Goal: Task Accomplishment & Management: Use online tool/utility

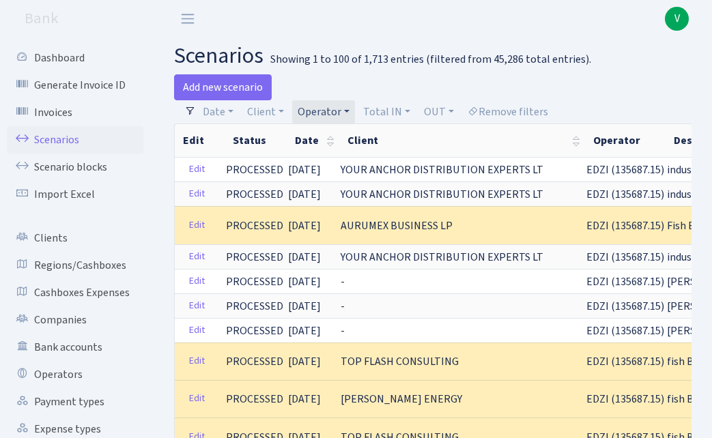
select select "11"
select select "100"
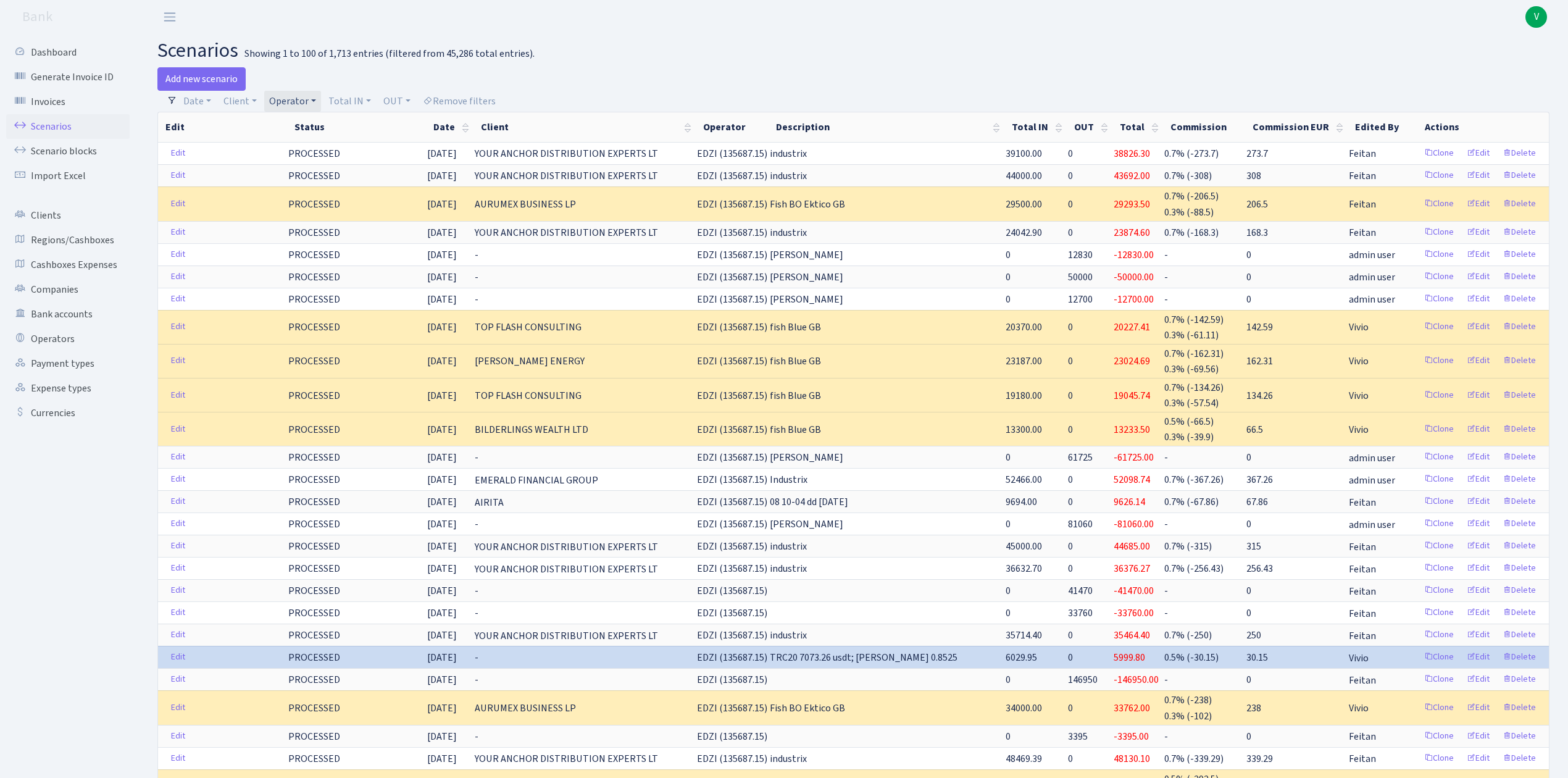
click at [298, 96] on link "Operator" at bounding box center [292, 100] width 57 height 21
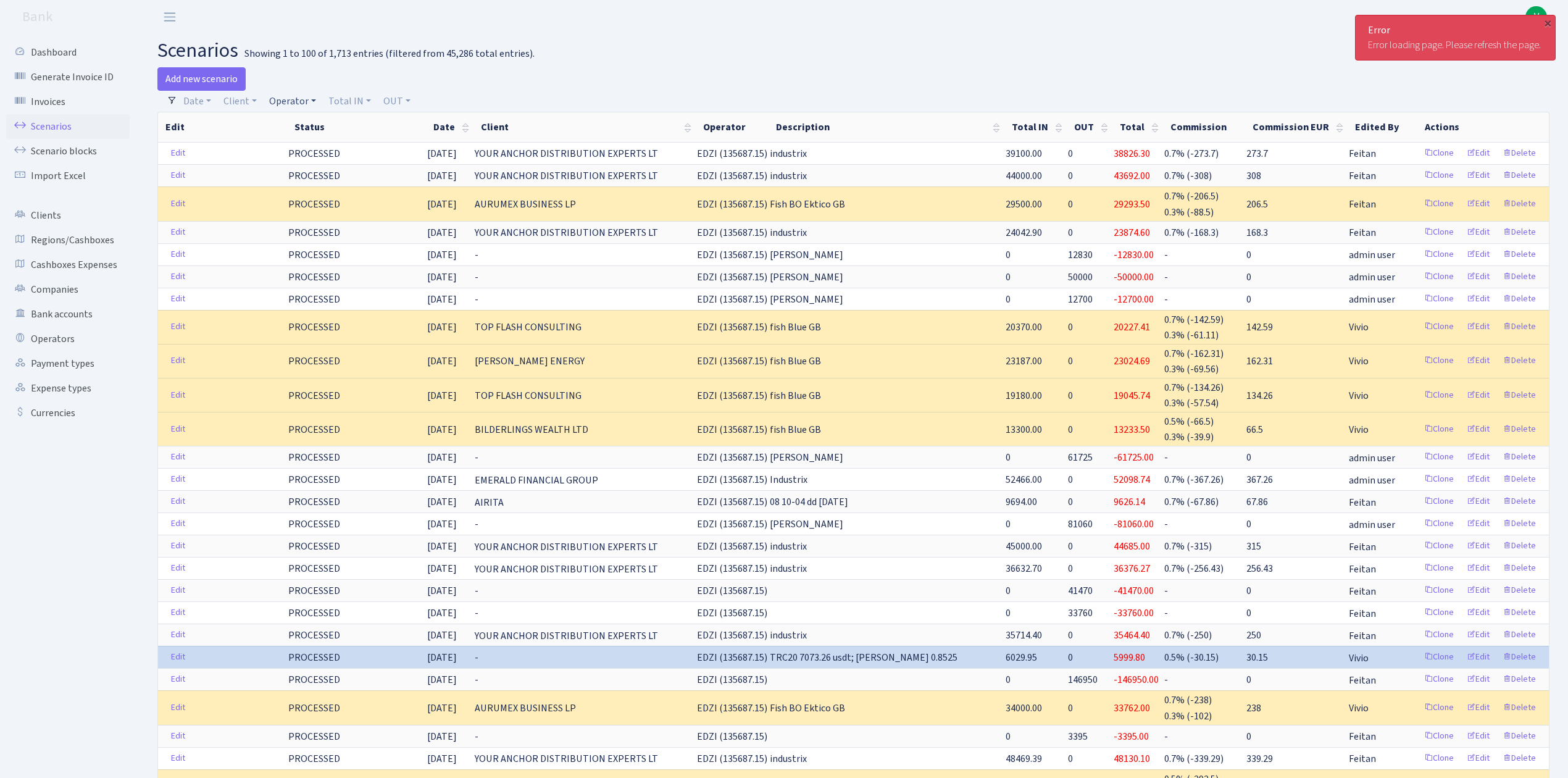
click at [302, 109] on link "Operator" at bounding box center [292, 100] width 57 height 21
click at [62, 96] on link "Invoices" at bounding box center [68, 101] width 123 height 24
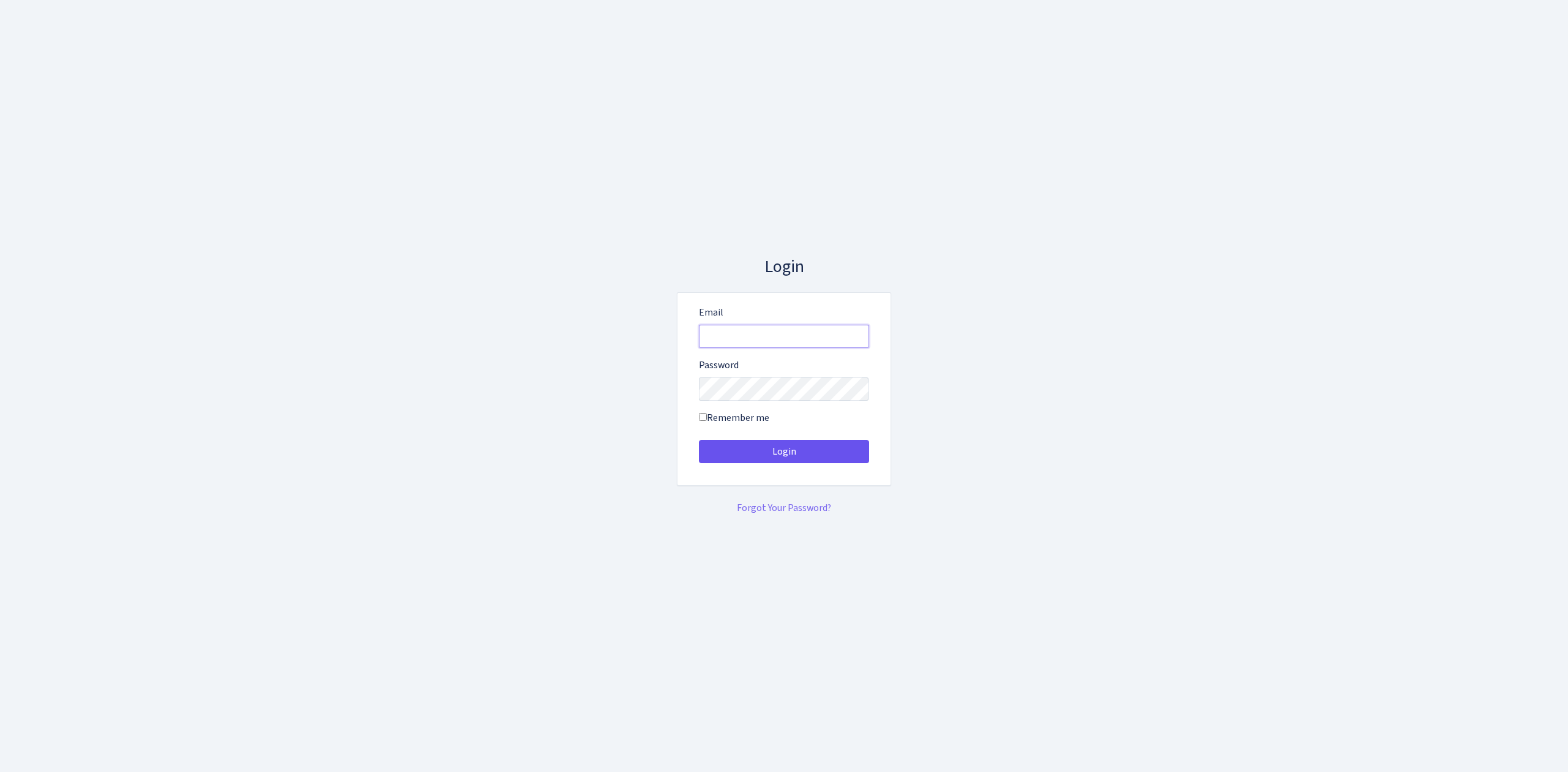
type input "vivio@bank.com"
click at [828, 451] on button "Login" at bounding box center [784, 452] width 171 height 23
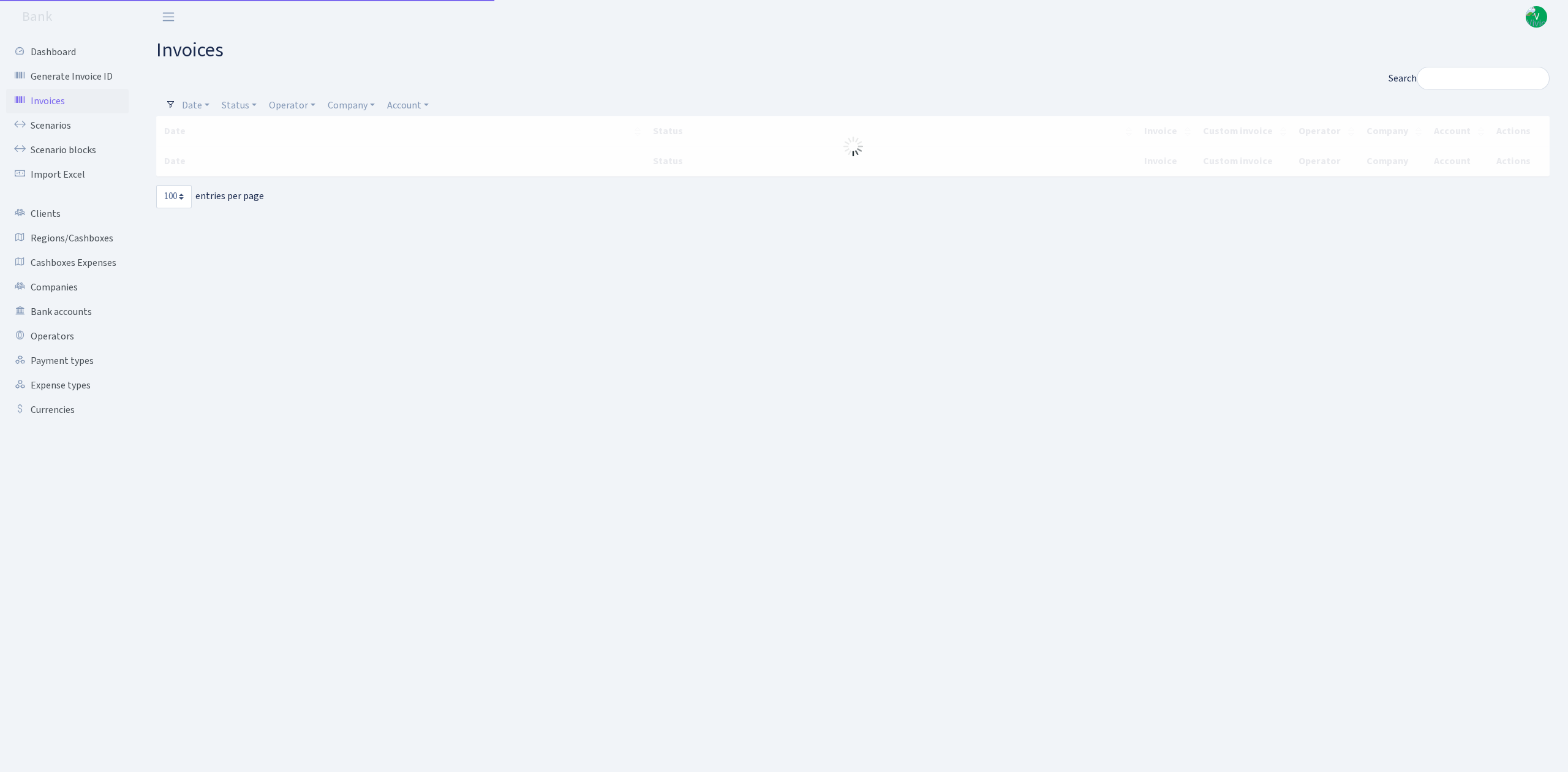
select select "100"
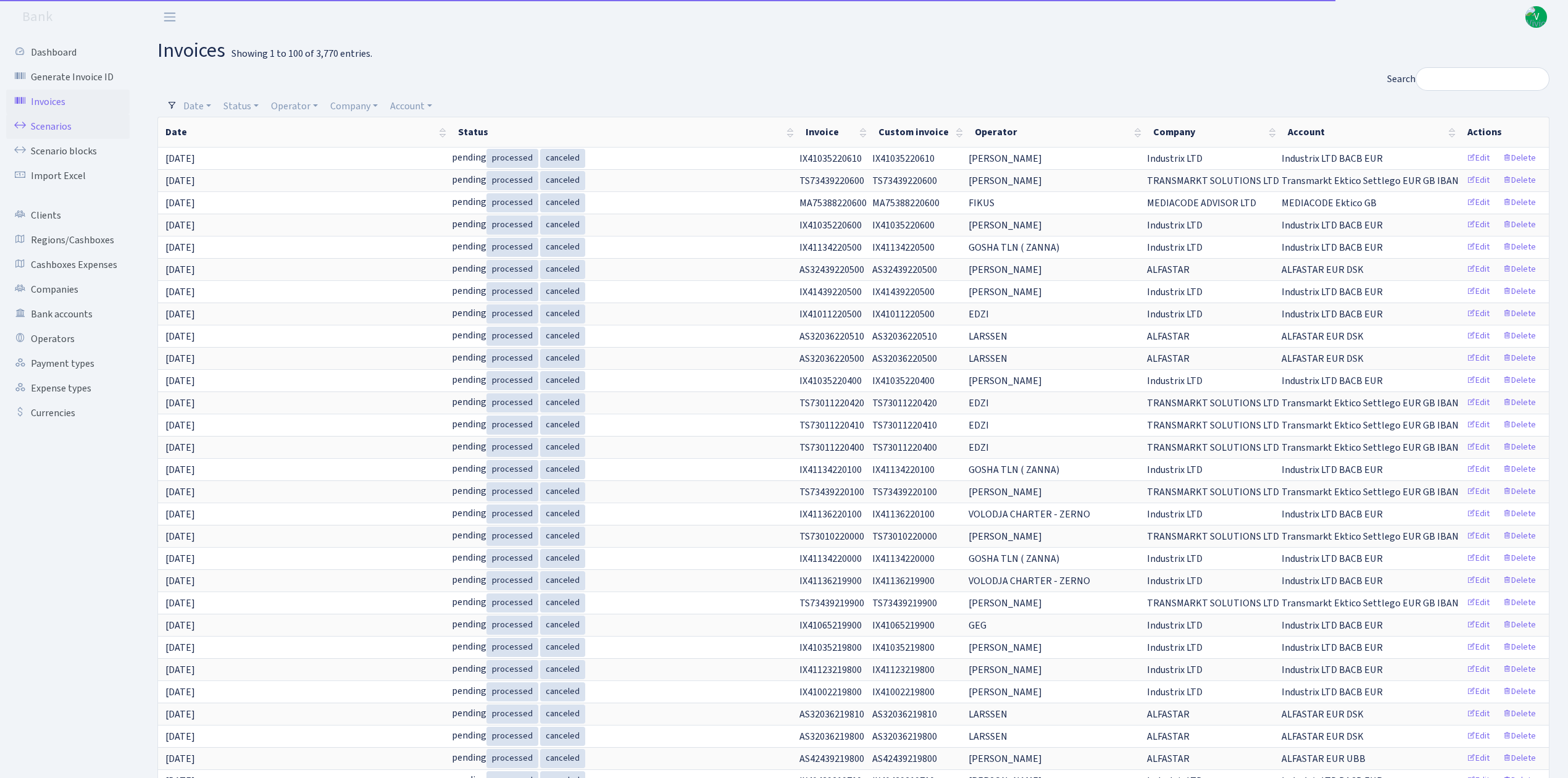
click at [71, 126] on link "Scenarios" at bounding box center [68, 126] width 123 height 24
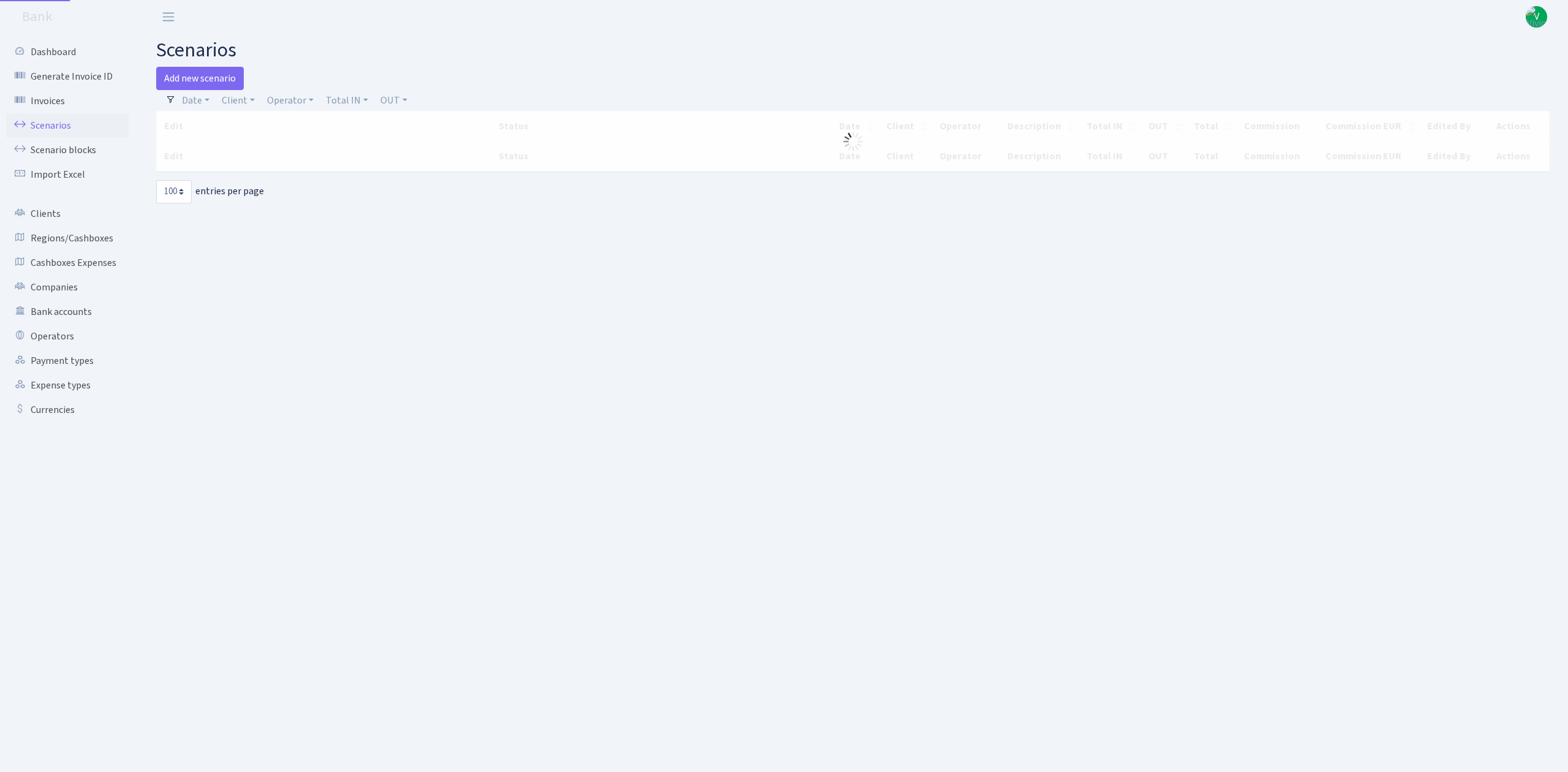
select select "100"
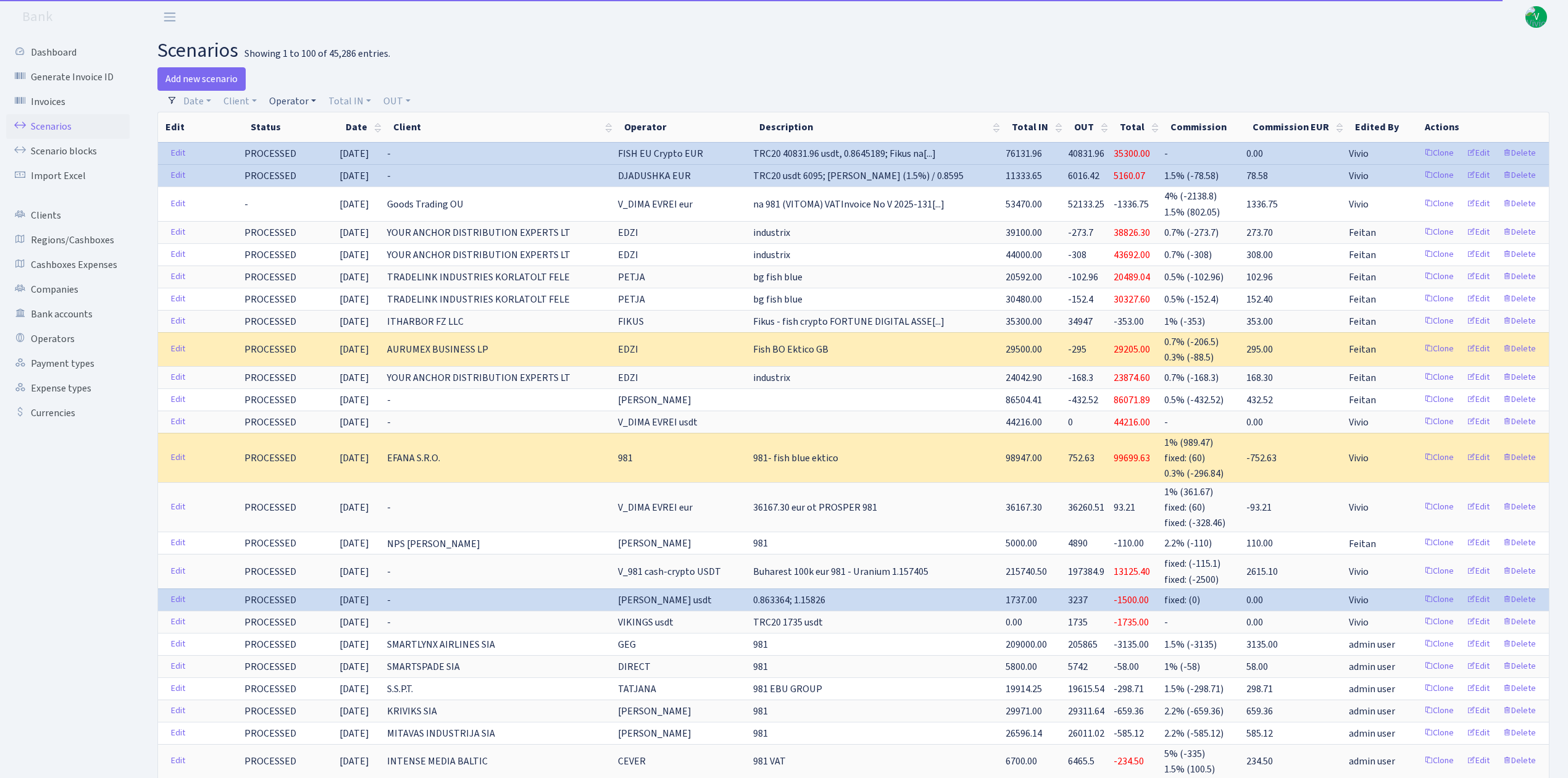
click at [287, 101] on link "Operator" at bounding box center [292, 100] width 57 height 21
click at [299, 147] on input "search" at bounding box center [313, 145] width 90 height 19
type input "cever"
click at [309, 254] on li "CEVER USDT" at bounding box center [313, 253] width 93 height 22
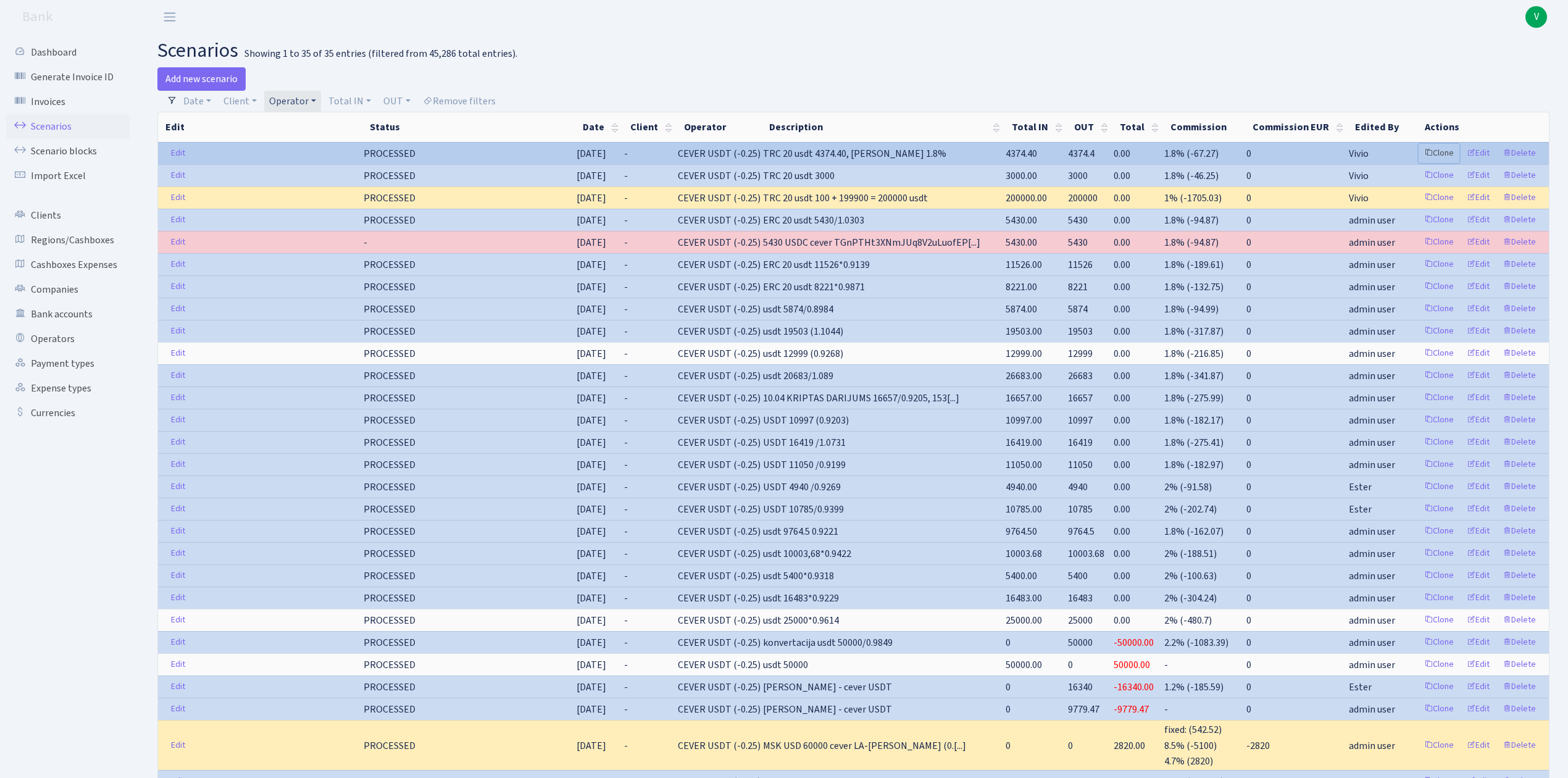
click at [1438, 148] on link "Clone" at bounding box center [1439, 153] width 41 height 19
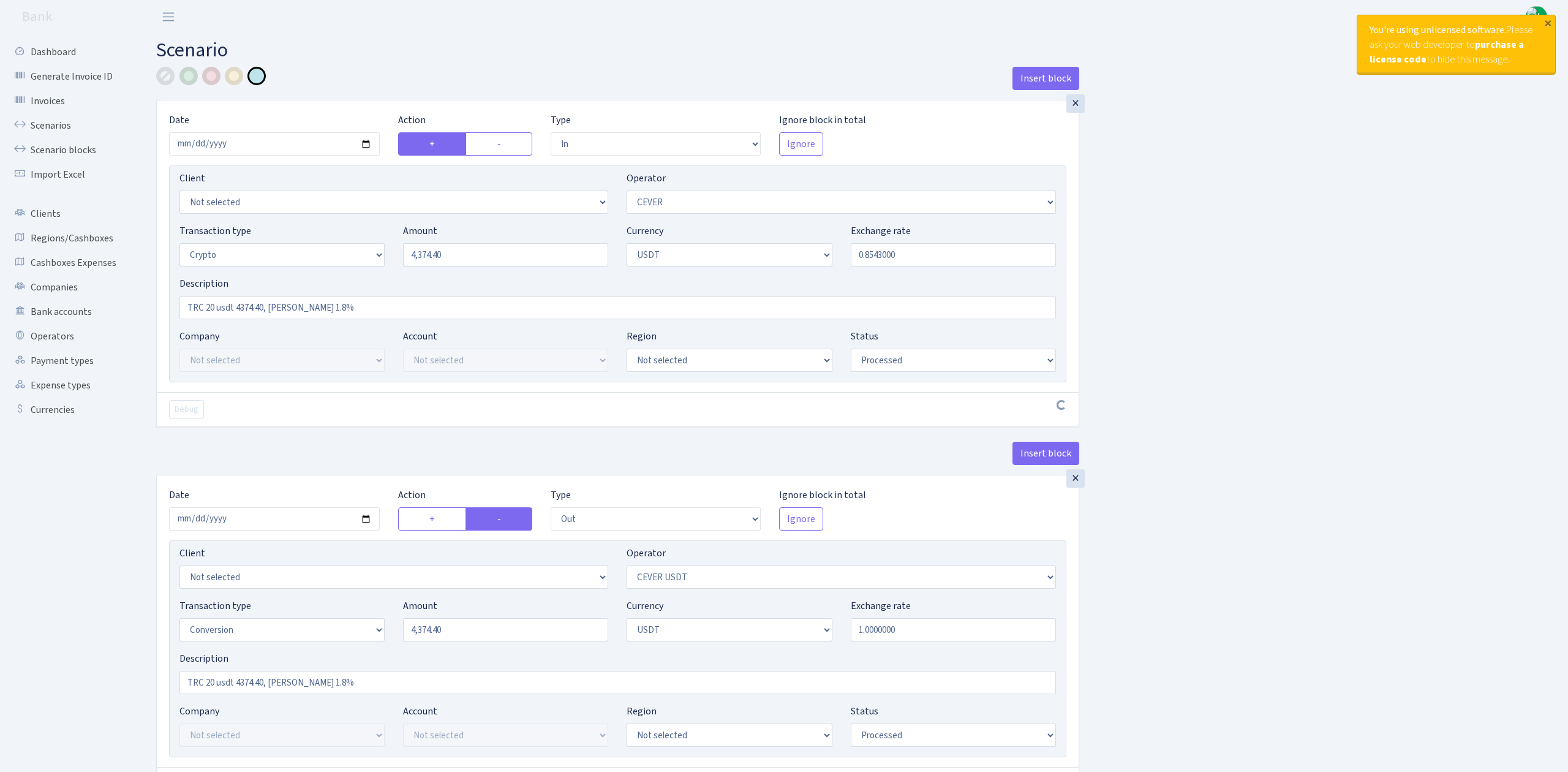
select select "in"
select select "20"
select select "3"
select select "6"
select select "processed"
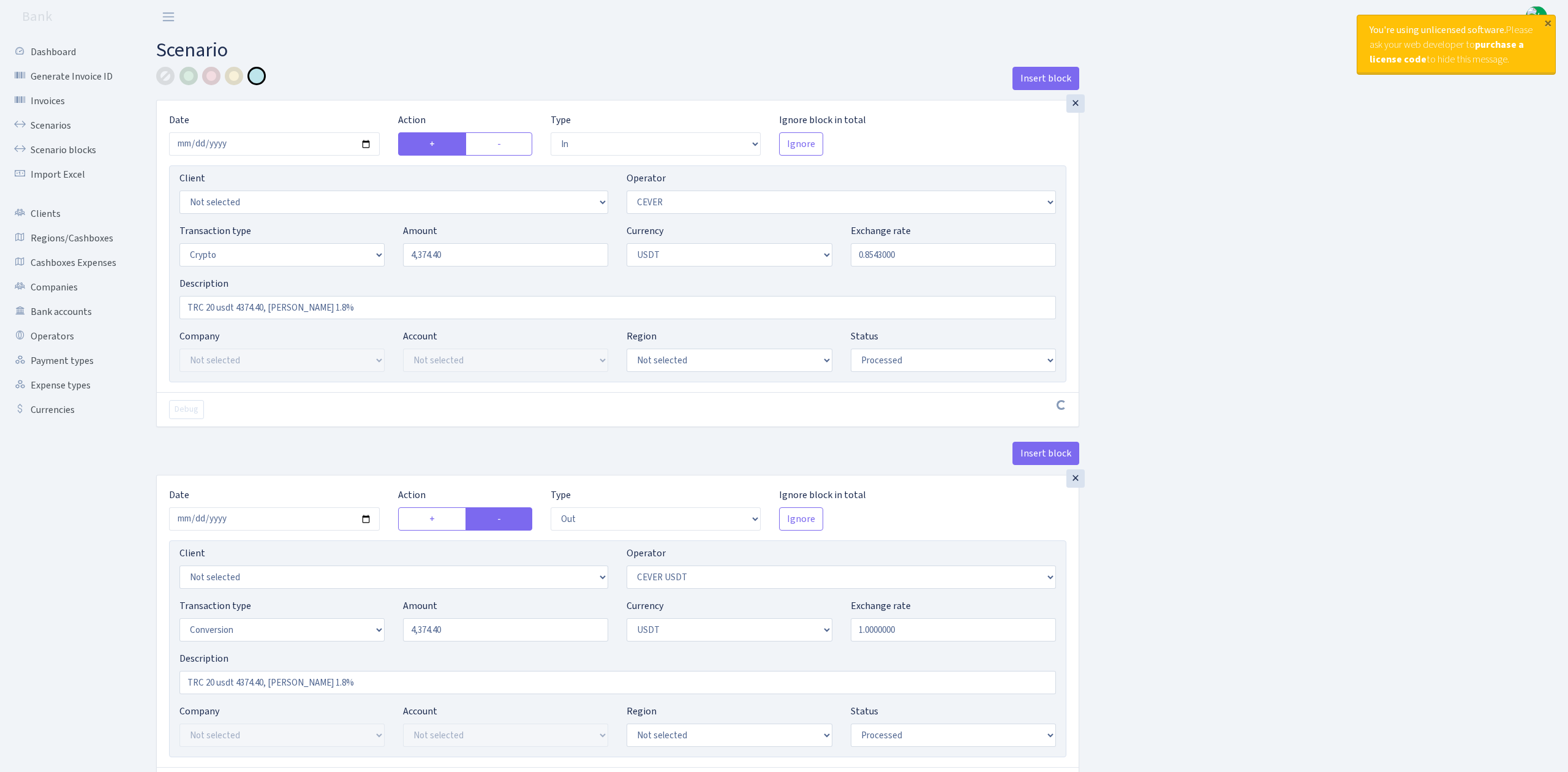
select select "out"
select select "215"
select select "15"
select select "6"
select select "processed"
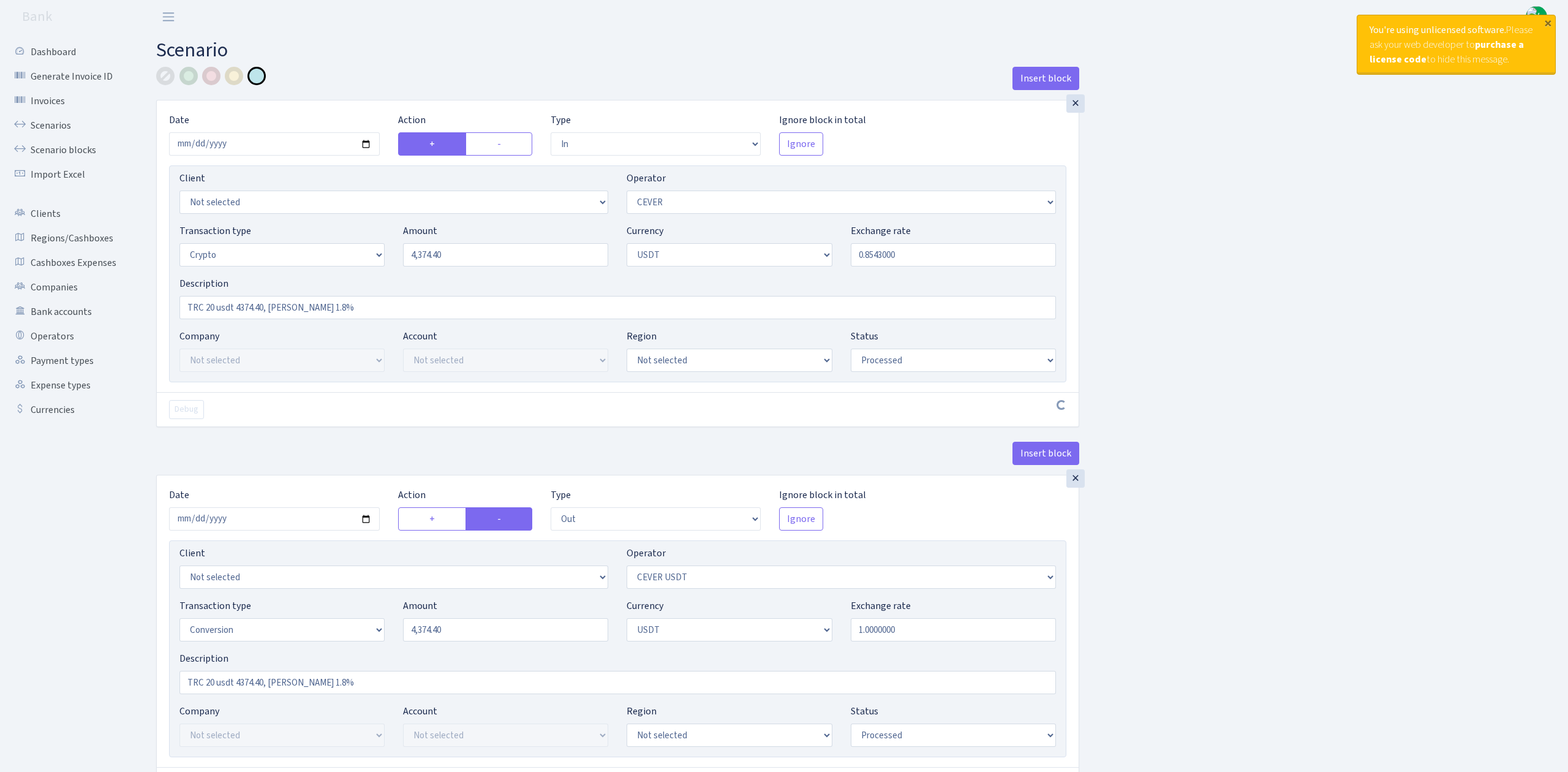
select select "commission"
select select "20"
select select "processed"
select select "in"
select select "215"
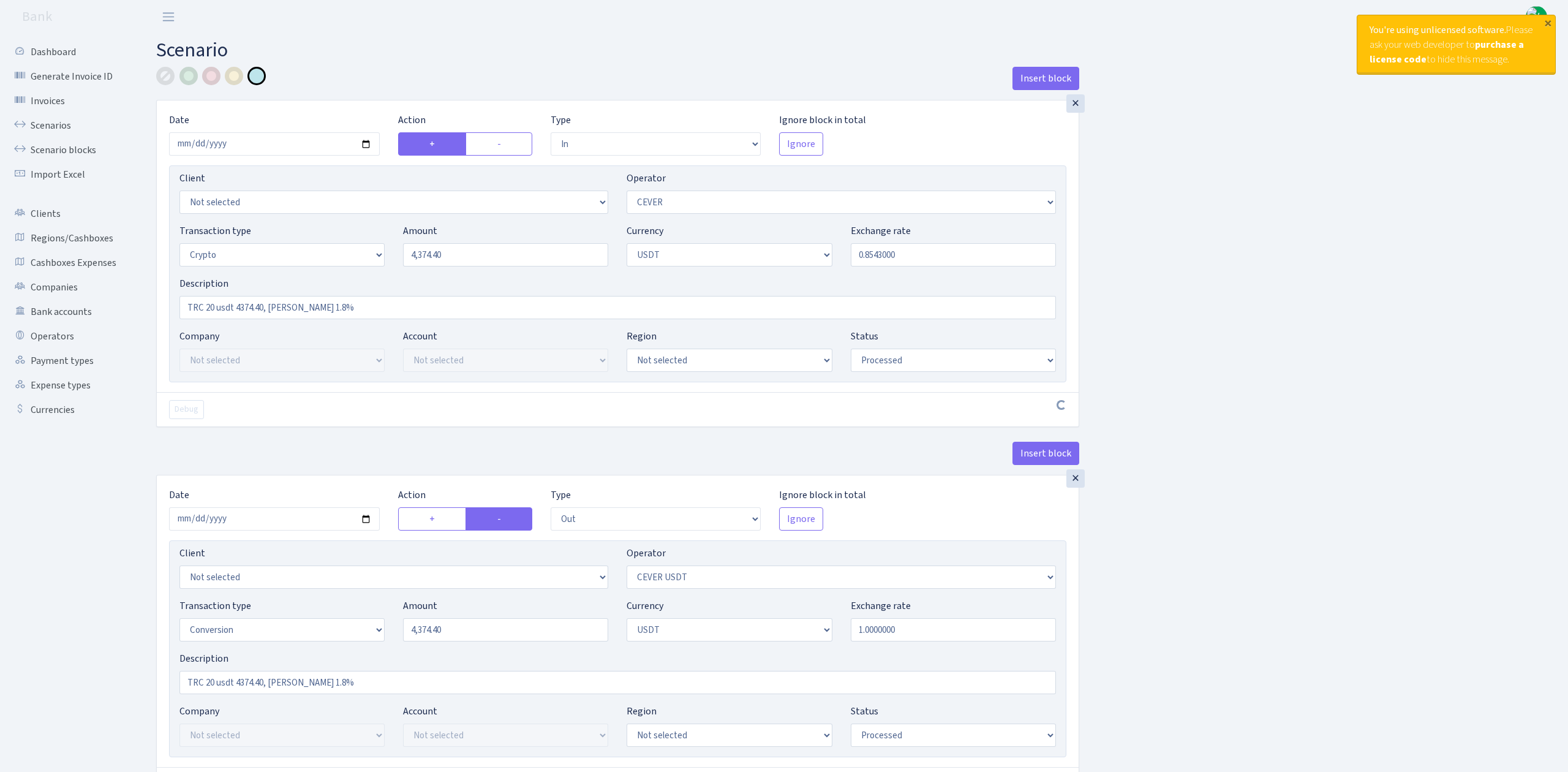
select select "2"
select select "6"
select select "20"
select select "61"
select select "processed"
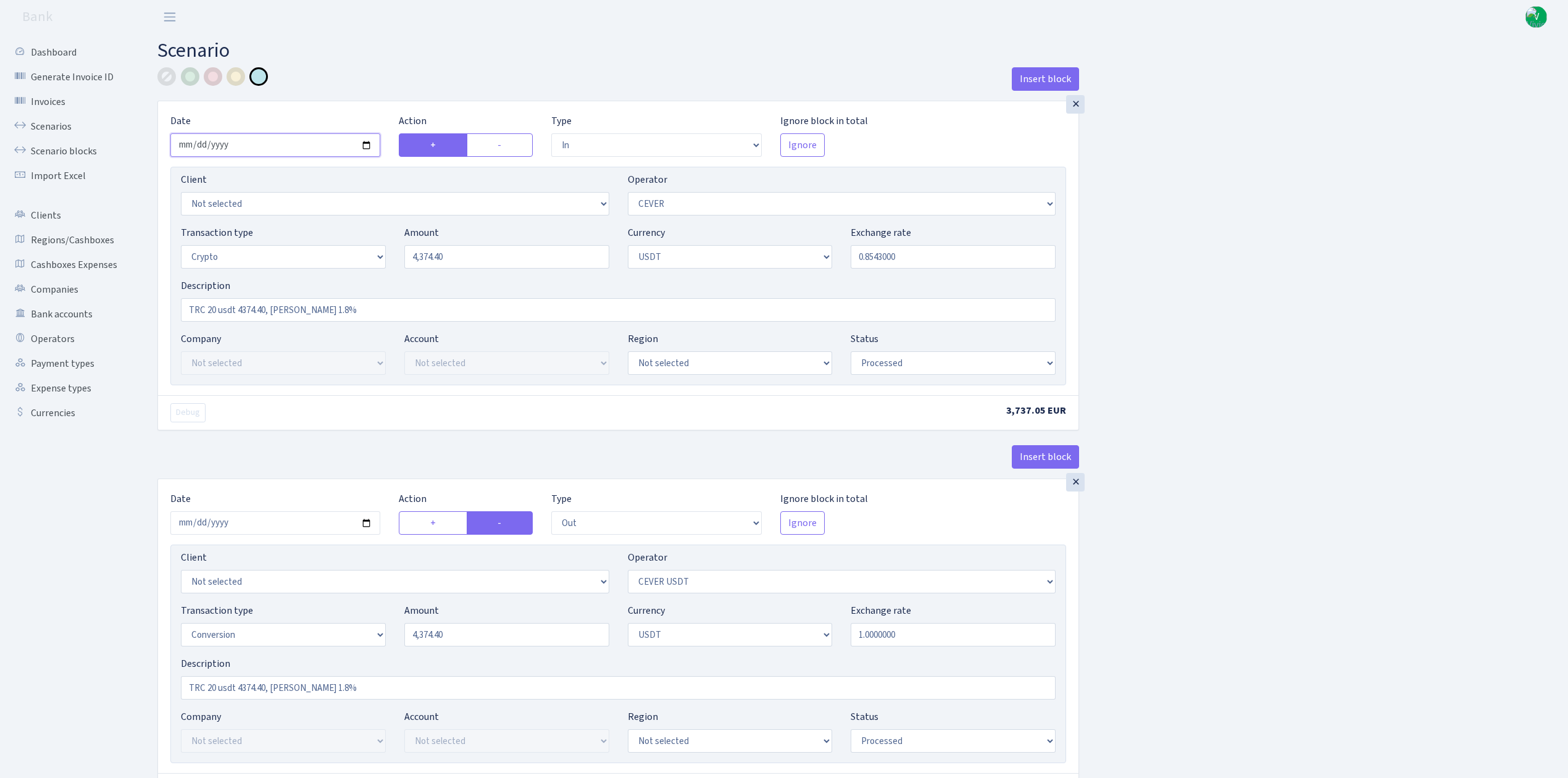
click at [370, 148] on input "2025-10-02" at bounding box center [275, 145] width 210 height 24
type input "2025-10-15"
drag, startPoint x: 236, startPoint y: 309, endPoint x: 380, endPoint y: 317, distance: 144.2
click at [380, 316] on input "TRC 20 usdt 4374.40, [PERSON_NAME] 1.8%" at bounding box center [618, 310] width 875 height 24
type input "TRC 20 usdt"
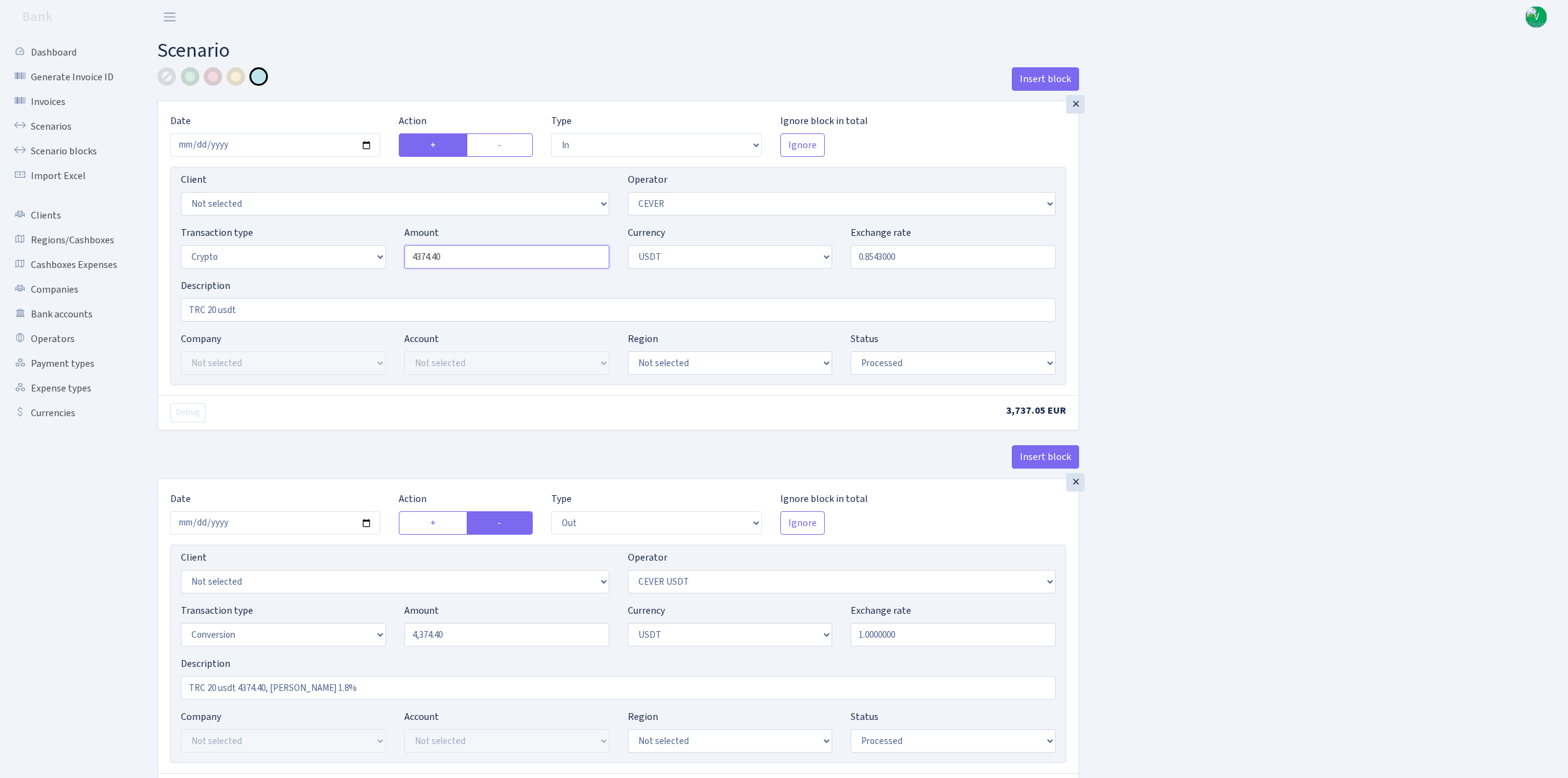
drag, startPoint x: 451, startPoint y: 255, endPoint x: 339, endPoint y: 230, distance: 114.8
click at [339, 230] on div "Transaction type Not selected 981 ELF FISH crypto GIRT IVO dekl MM-BALTIC eur U…" at bounding box center [618, 251] width 893 height 53
type input "791,048.00"
click at [870, 250] on input "0.8543000" at bounding box center [953, 257] width 205 height 24
drag, startPoint x: 875, startPoint y: 258, endPoint x: 939, endPoint y: 268, distance: 64.8
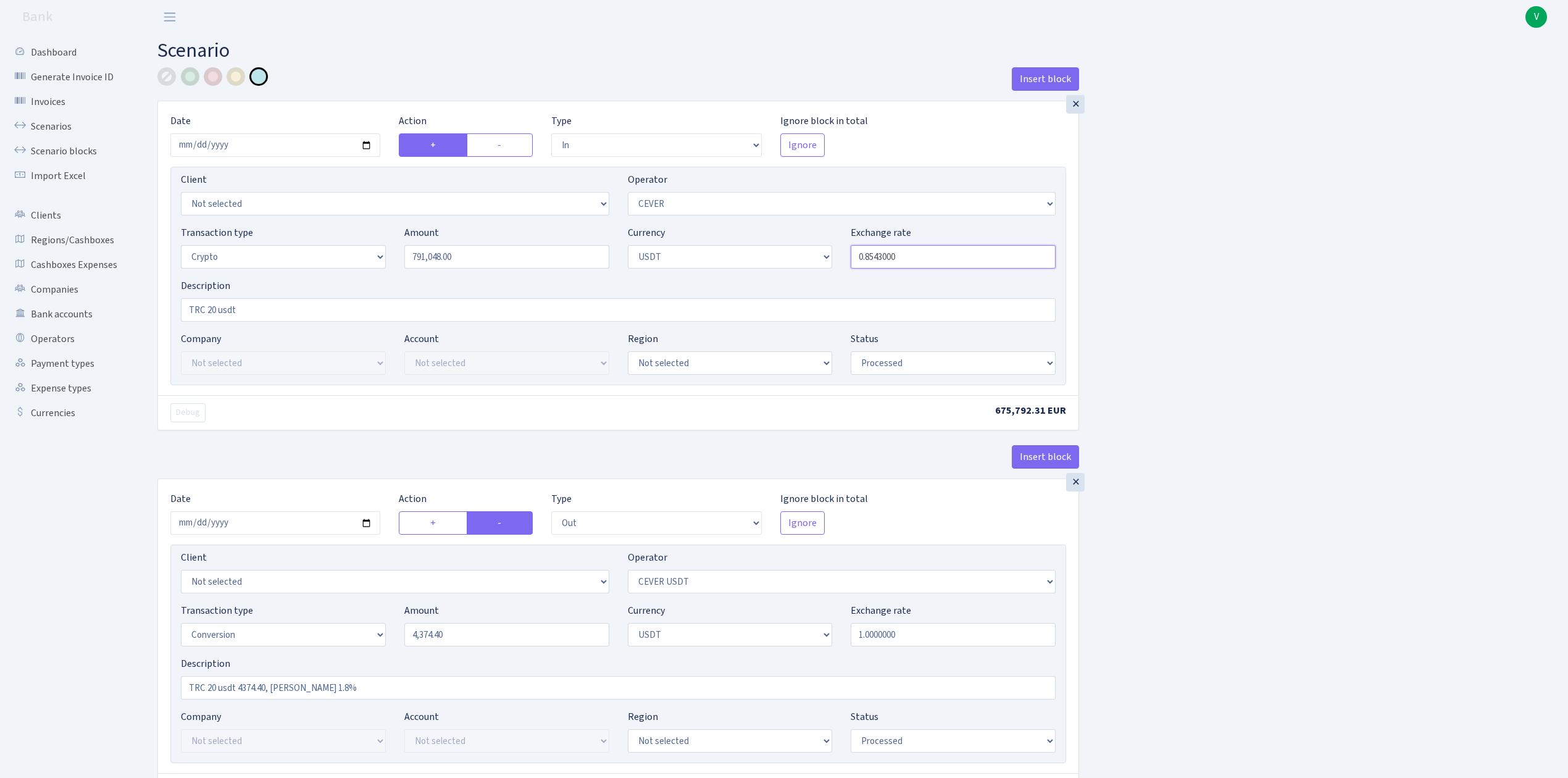
click at [939, 268] on input "0.8543000" at bounding box center [953, 257] width 205 height 24
type input "0.8593000"
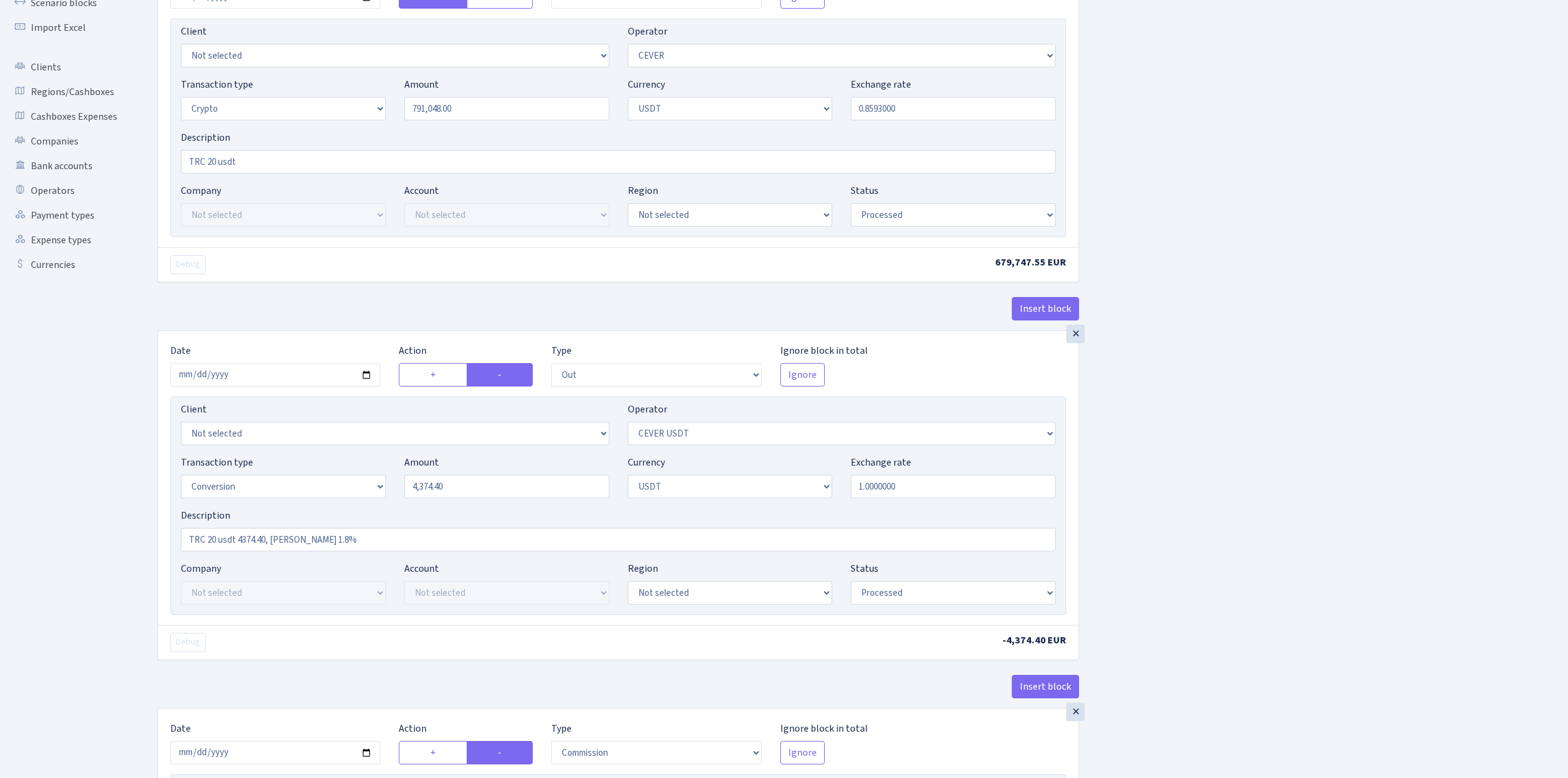
scroll to position [164, 0]
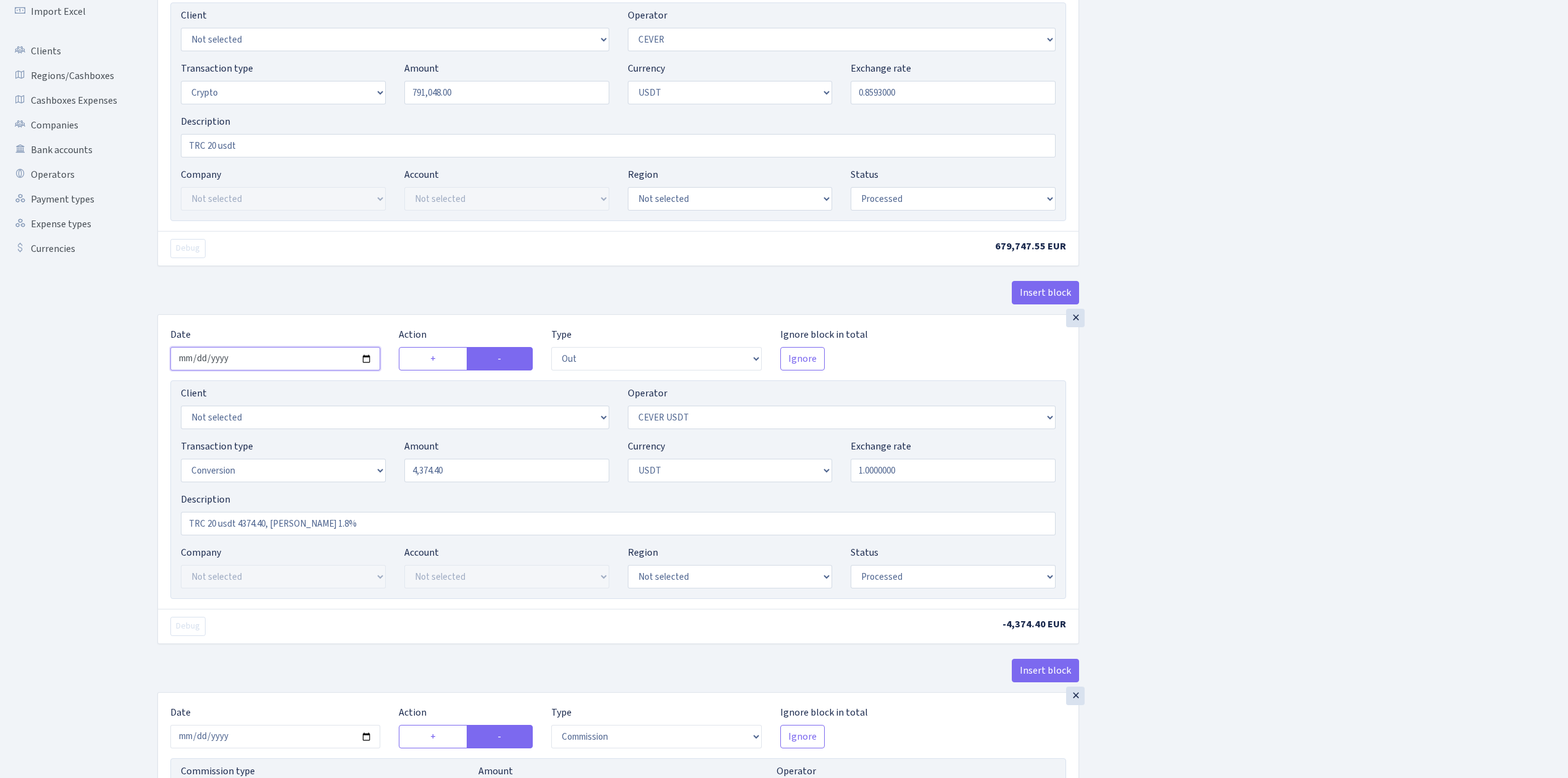
click at [362, 361] on input "2025-10-02" at bounding box center [275, 358] width 210 height 24
type input "2025-10-15"
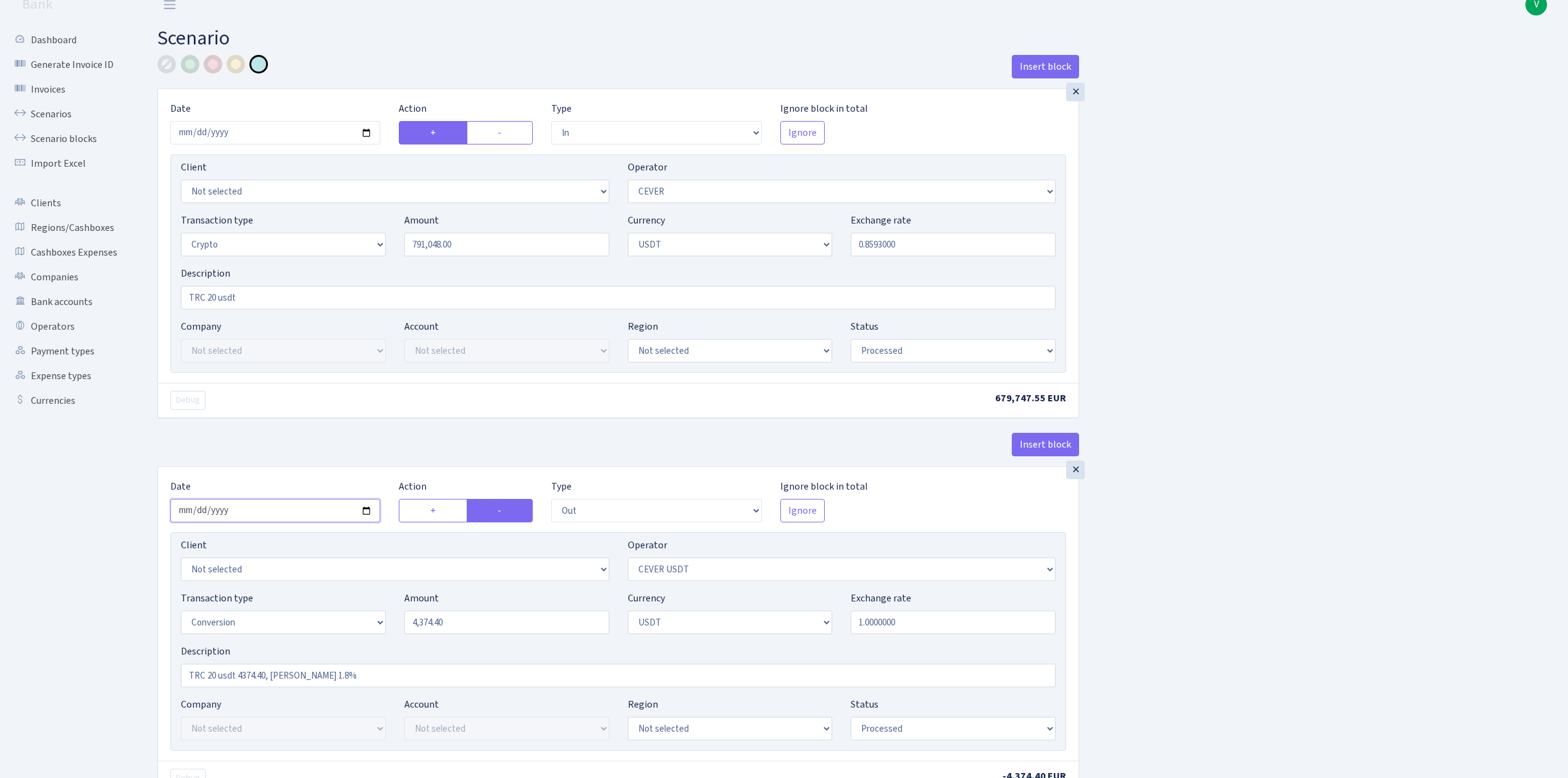
scroll to position [0, 0]
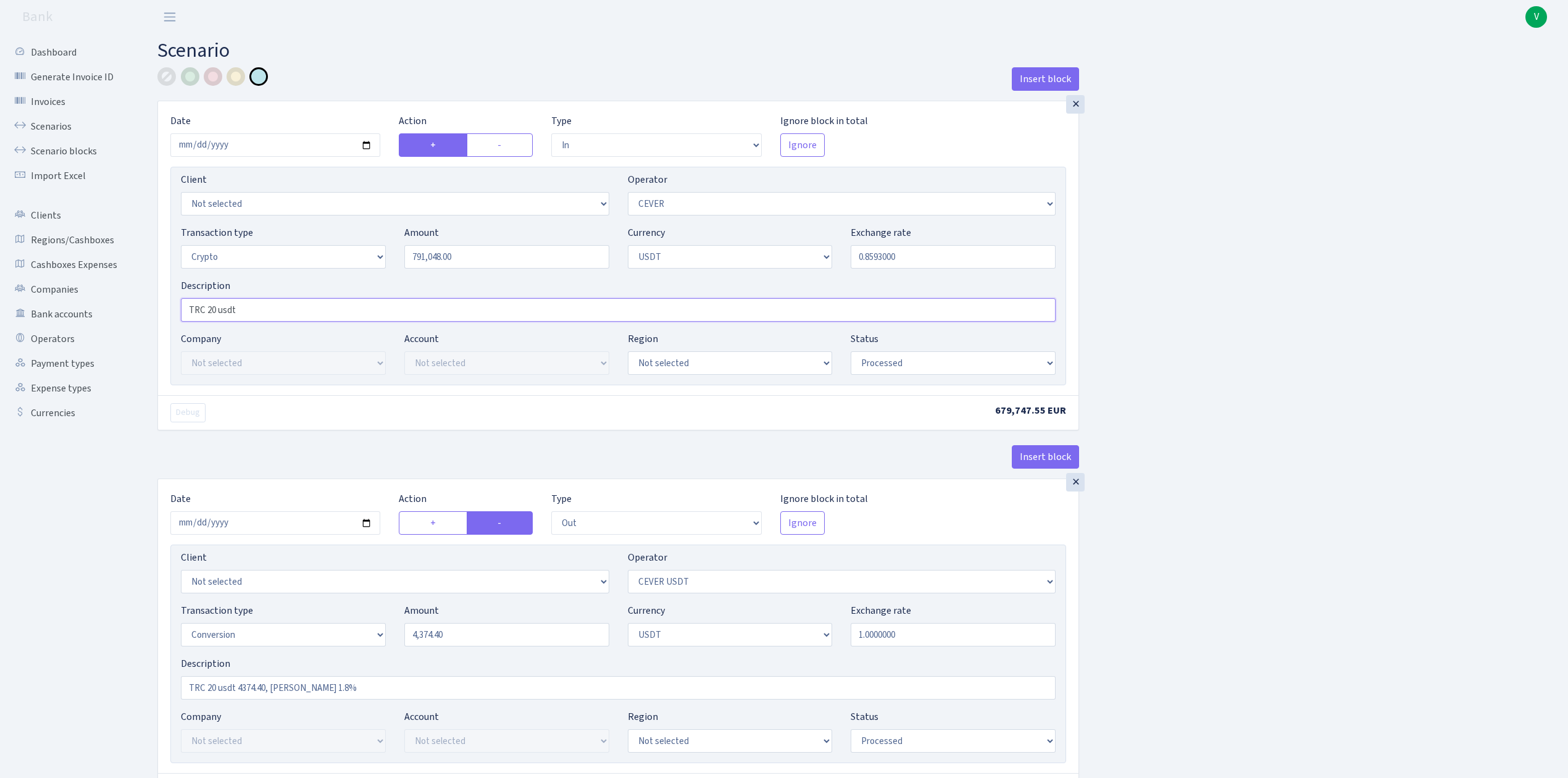
click at [270, 312] on input "TRC 20 usdt" at bounding box center [618, 310] width 875 height 24
drag, startPoint x: 388, startPoint y: 314, endPoint x: 157, endPoint y: 289, distance: 232.3
click at [369, 317] on input "TRC 20 usdt 791000 + 48 = 791048 usdt" at bounding box center [618, 310] width 875 height 24
type input "TRC 20 usdt 791000 + 48 = 791048 usdt; 0.8593"
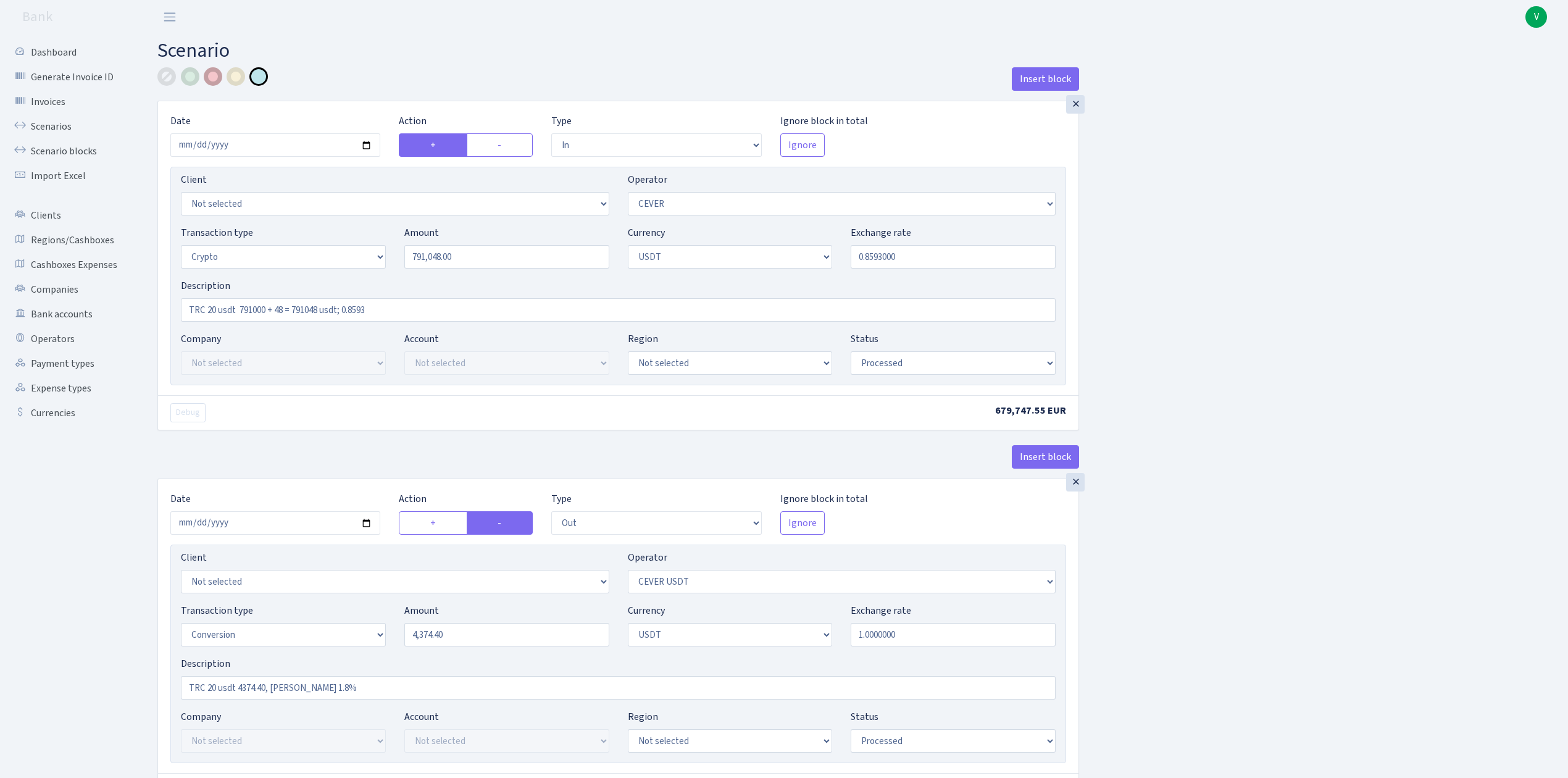
click at [216, 79] on div at bounding box center [213, 76] width 18 height 18
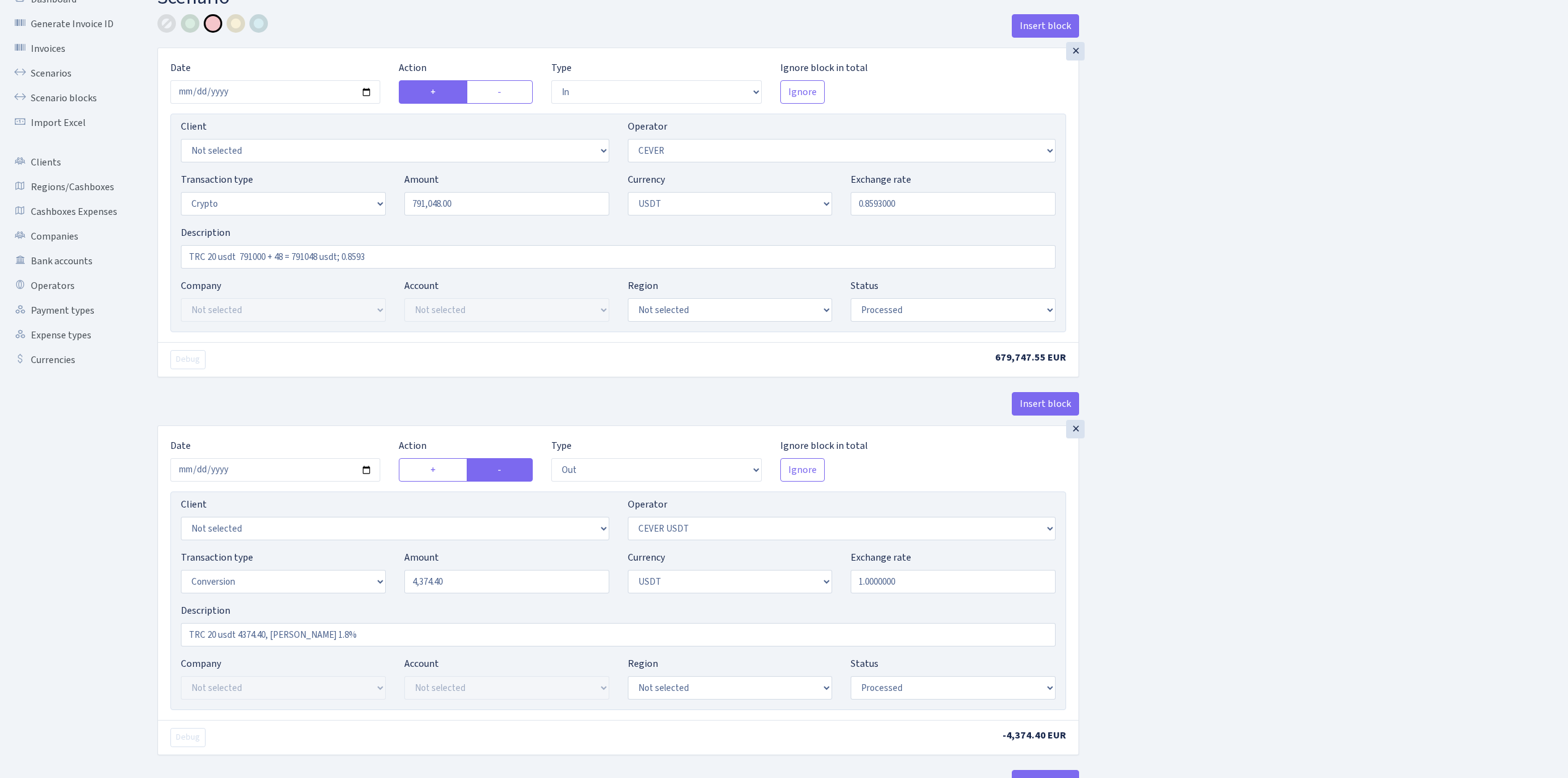
scroll to position [82, 0]
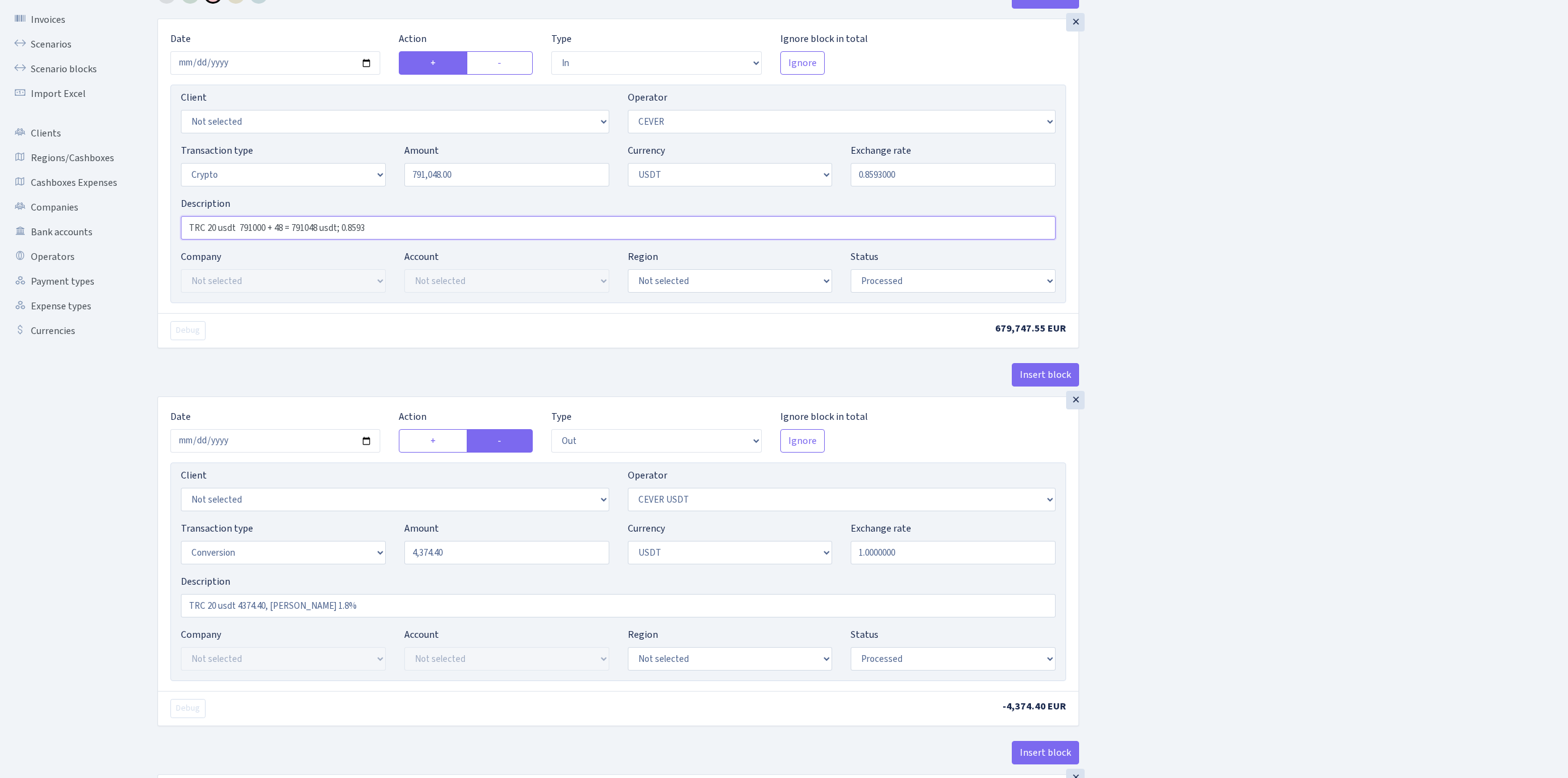
drag, startPoint x: 386, startPoint y: 224, endPoint x: 131, endPoint y: 181, distance: 258.6
click at [131, 181] on div "Dashboard Generate Invoice ID Invoices Scenarios Scenario blocks Import Excel C…" at bounding box center [784, 754] width 1568 height 1604
click at [307, 605] on input "TRC 20 usdt 4374.40, [PERSON_NAME] 1.8%" at bounding box center [618, 605] width 875 height 24
drag, startPoint x: 233, startPoint y: 595, endPoint x: 21, endPoint y: 553, distance: 216.1
click at [21, 553] on div "Dashboard Generate Invoice ID Invoices Scenarios Scenario blocks Import Excel C…" at bounding box center [784, 754] width 1568 height 1604
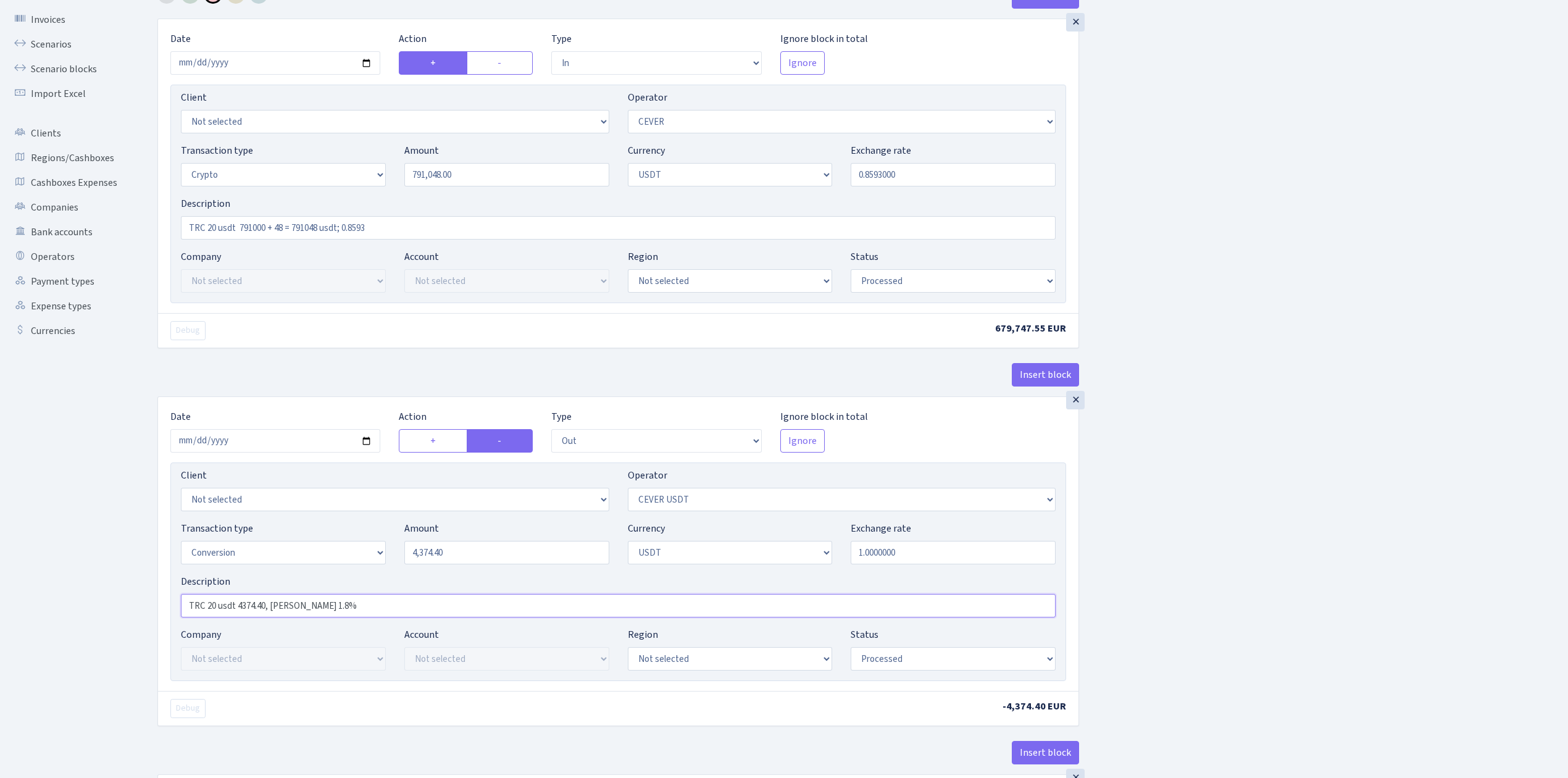
paste input "791000 + 48 = 791048 usdt; 0.8593"
type input "TRC 20 usdt 791000 + 48 = 791048 usdt; 0.8593"
click at [1192, 492] on div "Insert block × Date 2025-10-15 Action + - Type --- In Out Commission Field requ…" at bounding box center [853, 759] width 1411 height 1547
drag, startPoint x: 472, startPoint y: 170, endPoint x: 324, endPoint y: 152, distance: 149.1
click at [324, 152] on div "Transaction type Not selected 981 ELF FISH crypto GIRT IVO dekl MM-BALTIC eur U…" at bounding box center [618, 169] width 893 height 53
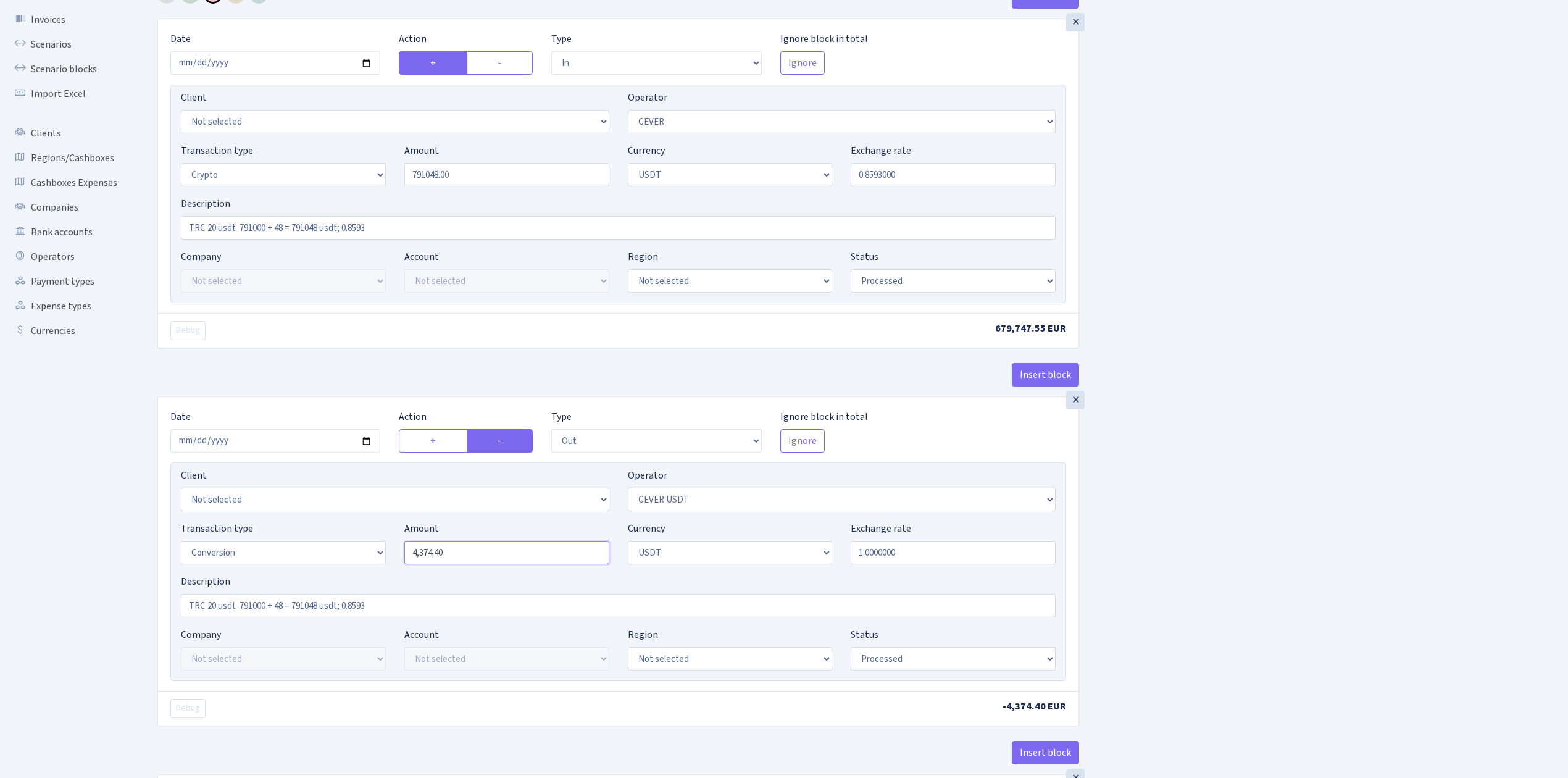
type input "791,048.00"
click at [507, 561] on input "4374.40" at bounding box center [507, 553] width 205 height 24
drag, startPoint x: 468, startPoint y: 553, endPoint x: 292, endPoint y: 528, distance: 177.8
click at [292, 528] on div "Transaction type Not selected 981 ELF FISH crypto GIRT IVO dekl MM-BALTIC eur U…" at bounding box center [618, 547] width 893 height 53
paste input "791048.0"
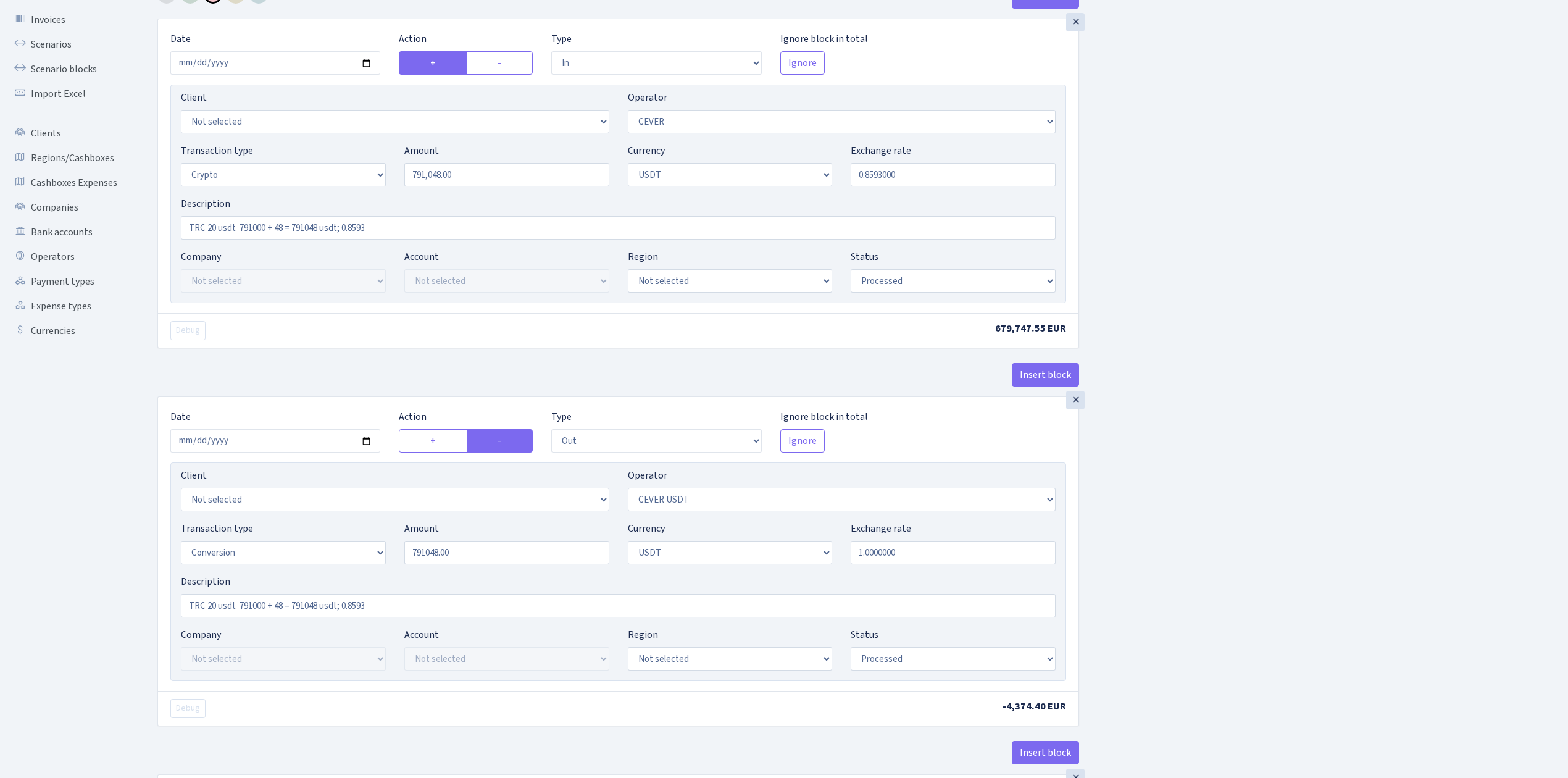
type input "791,048.00"
click at [1257, 571] on div "Insert block × Date 2025-10-15 Action + - Type --- In Out Commission Field requ…" at bounding box center [853, 756] width 1411 height 1542
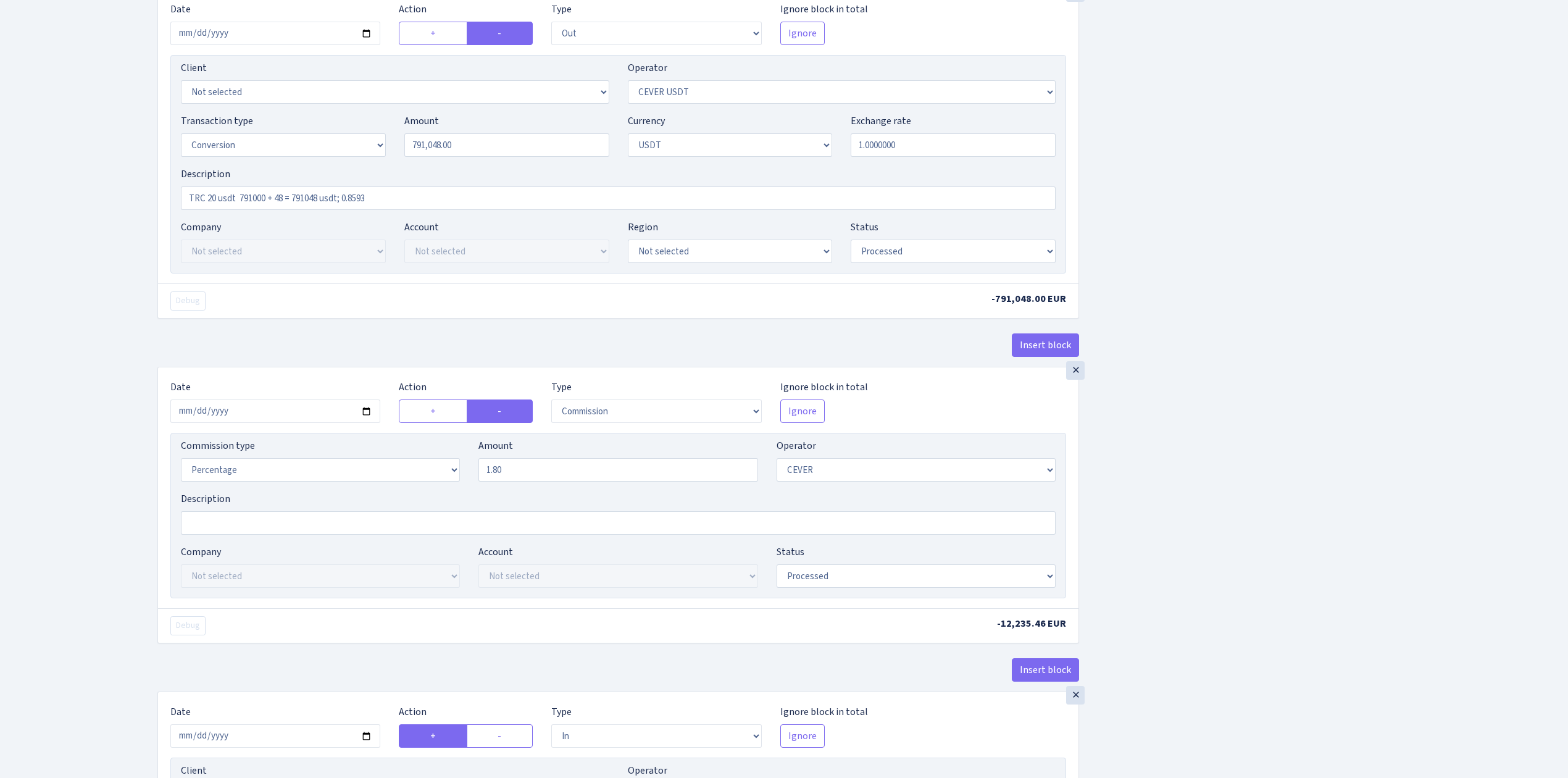
scroll to position [494, 0]
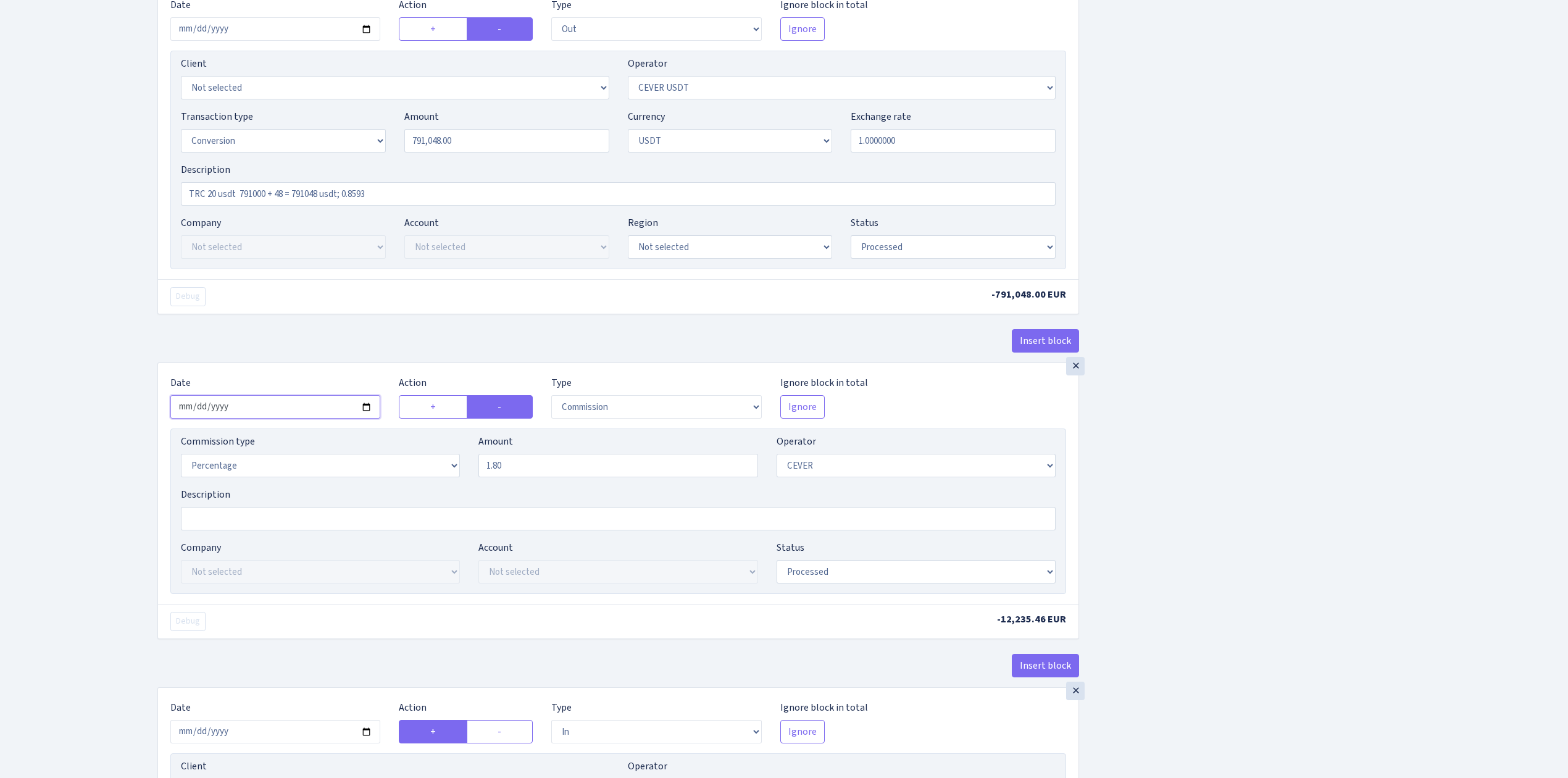
click at [370, 406] on input "2025-10-02" at bounding box center [275, 407] width 210 height 24
type input "2025-10-15"
drag, startPoint x: 546, startPoint y: 479, endPoint x: 403, endPoint y: 451, distance: 145.7
click at [403, 450] on div "Commission type Percentage Fixed Bank Amount 1.80 Operator Not selected 981 981…" at bounding box center [618, 460] width 893 height 53
type input "0.00"
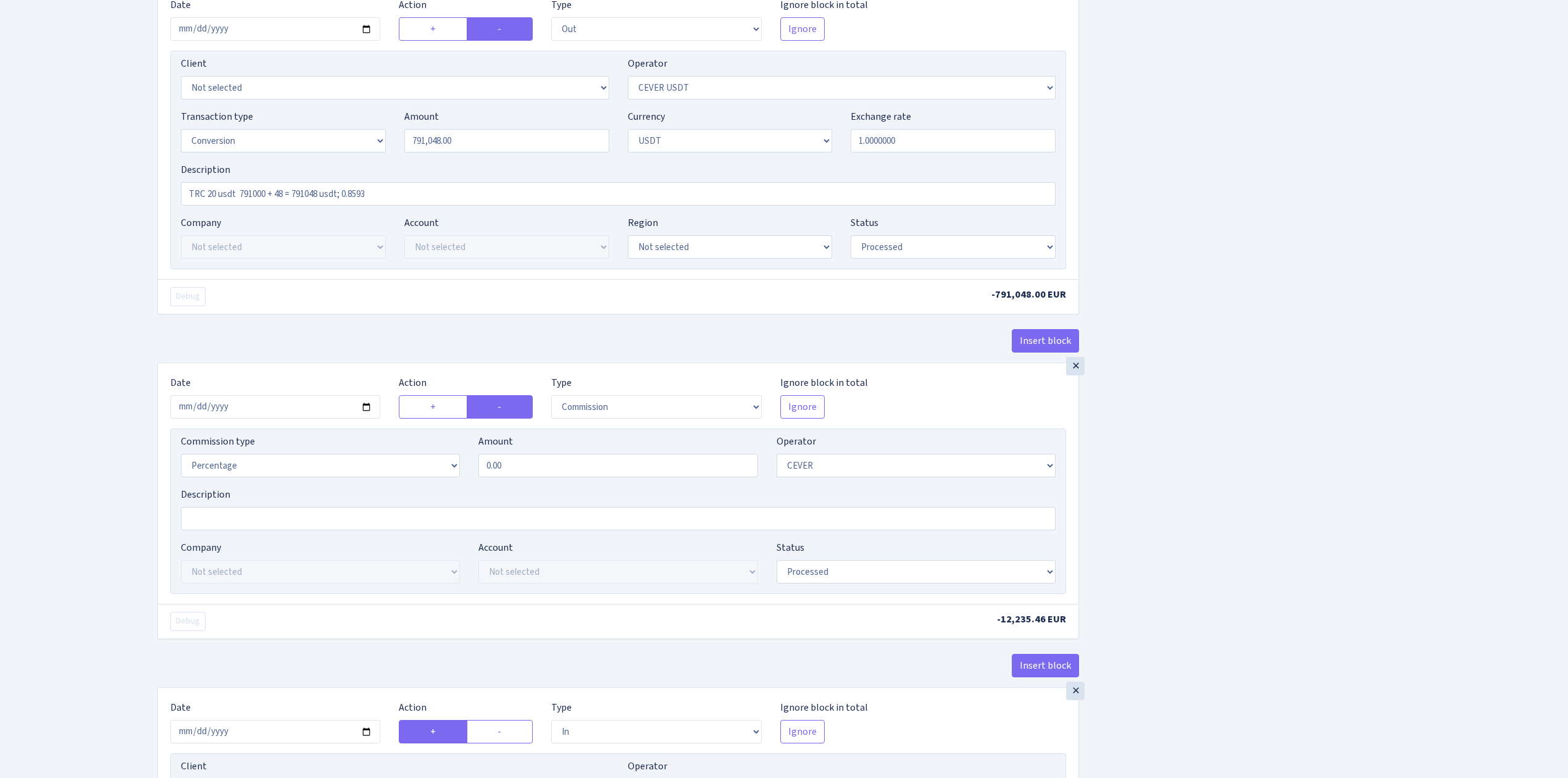
click at [1186, 490] on div "Insert block × Date 2025-10-15 Action + - Type --- In Out Commission Field requ…" at bounding box center [853, 347] width 1411 height 1547
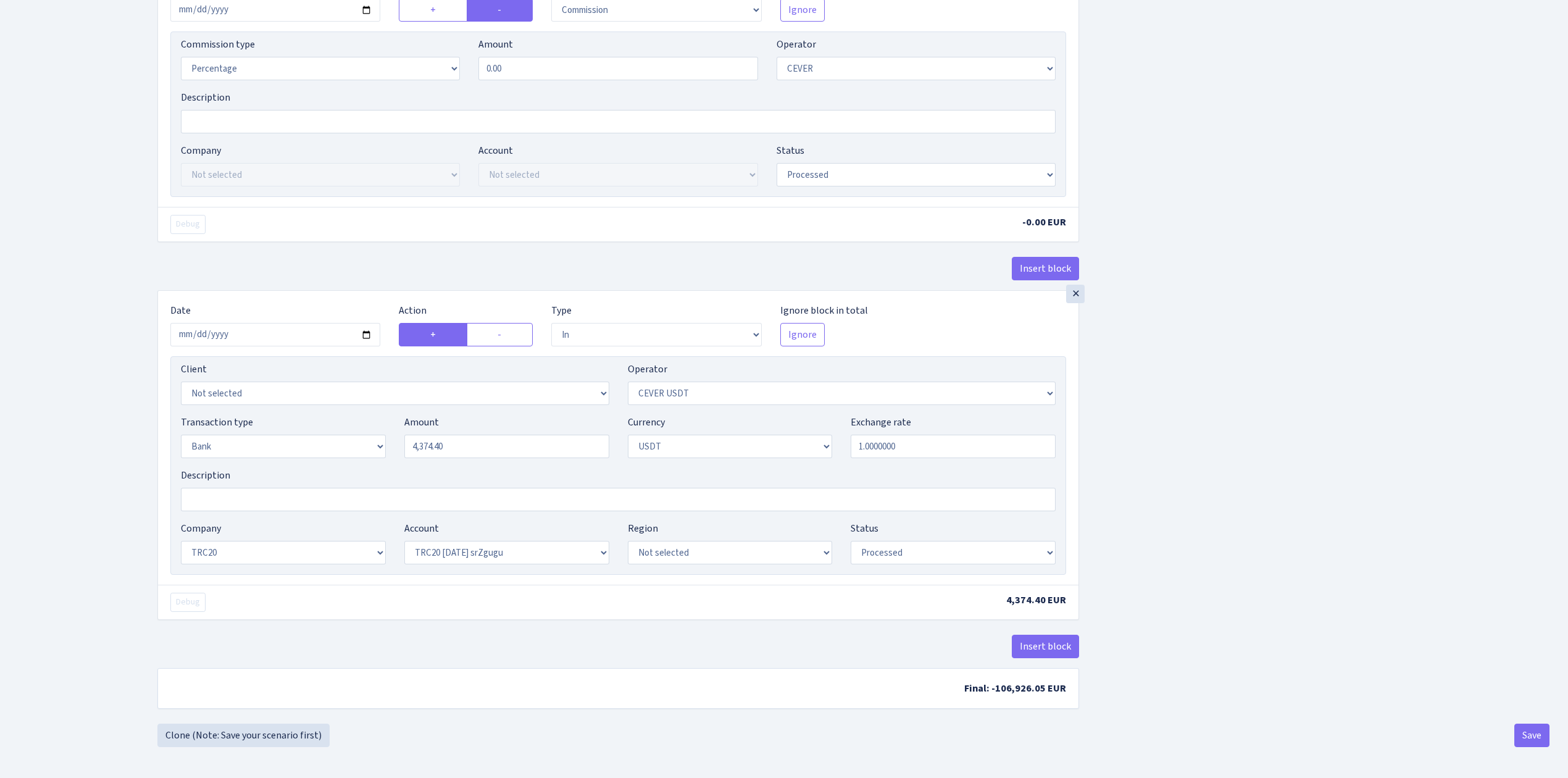
scroll to position [901, 0]
click at [364, 328] on input "2025-10-02" at bounding box center [275, 335] width 210 height 24
type input "2025-10-15"
drag, startPoint x: 514, startPoint y: 447, endPoint x: 356, endPoint y: 425, distance: 159.5
click at [356, 425] on div "Transaction type Not selected 981 ELF FISH crypto GIRT IVO dekl MM-BALTIC eur U…" at bounding box center [618, 441] width 893 height 53
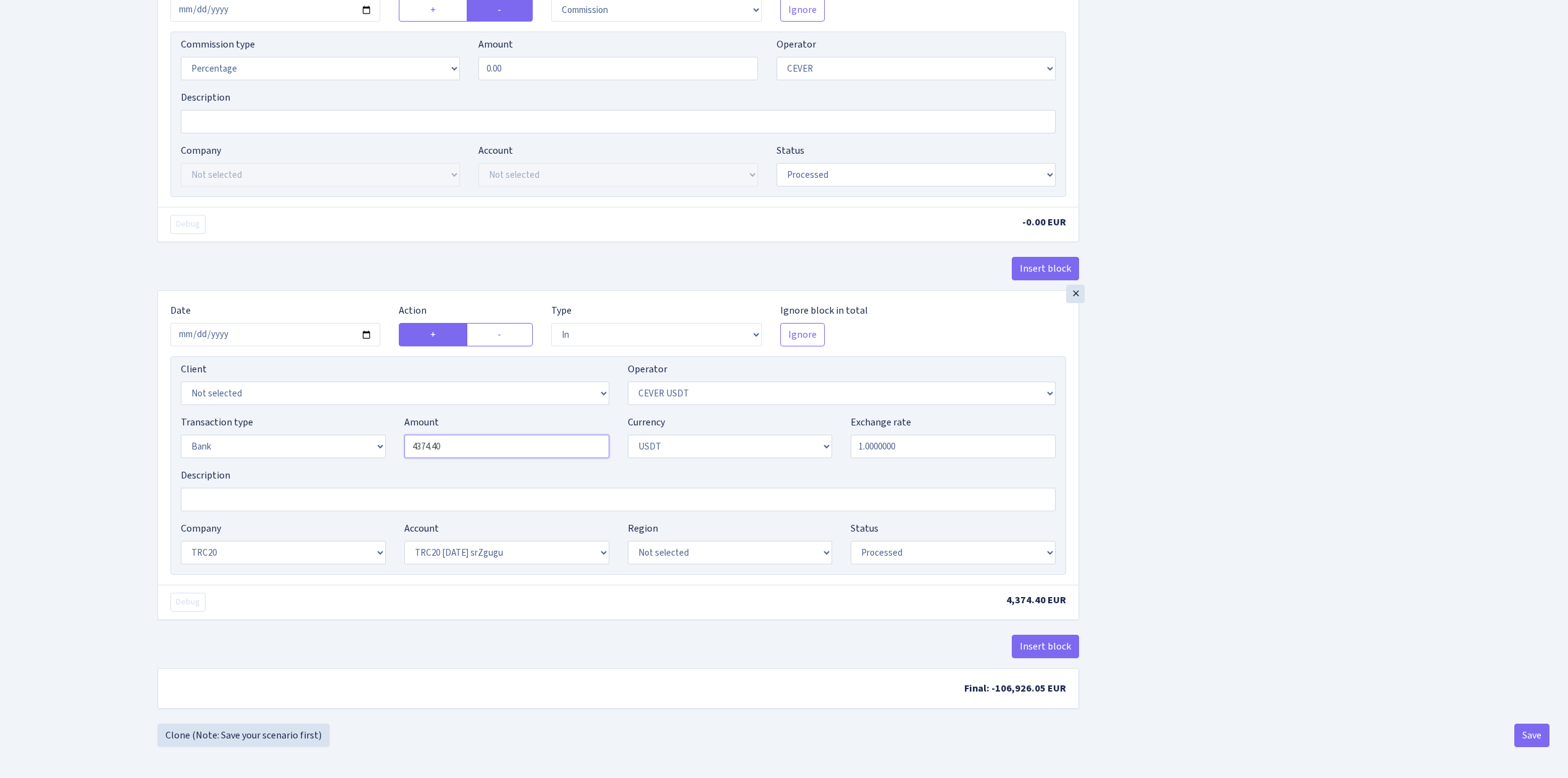
paste input "791048.0"
type input "791,048.00"
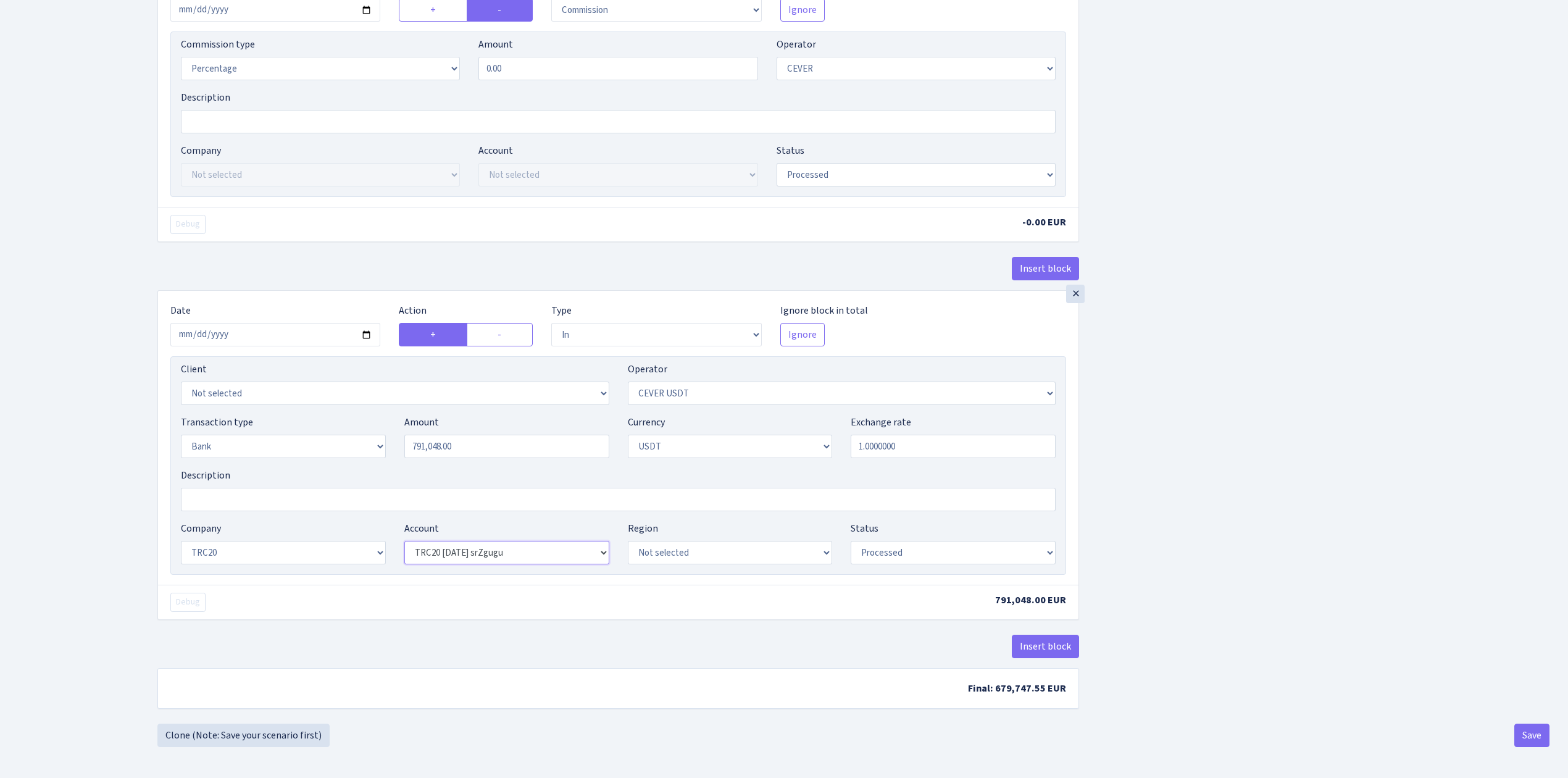
click at [492, 555] on select "Not selected TRC20 2024.08.01 S8dYrDY TRC20 2024.09.12 KEMg2gdc TRC20 2024.10.1…" at bounding box center [507, 553] width 205 height 24
select select "66"
click at [404, 541] on select "Not selected TRC20 2024.08.01 S8dYrDY TRC20 2024.09.12 KEMg2gdc TRC20 2024.10.1…" at bounding box center [507, 553] width 205 height 24
click at [1526, 734] on button "Save" at bounding box center [1532, 735] width 35 height 24
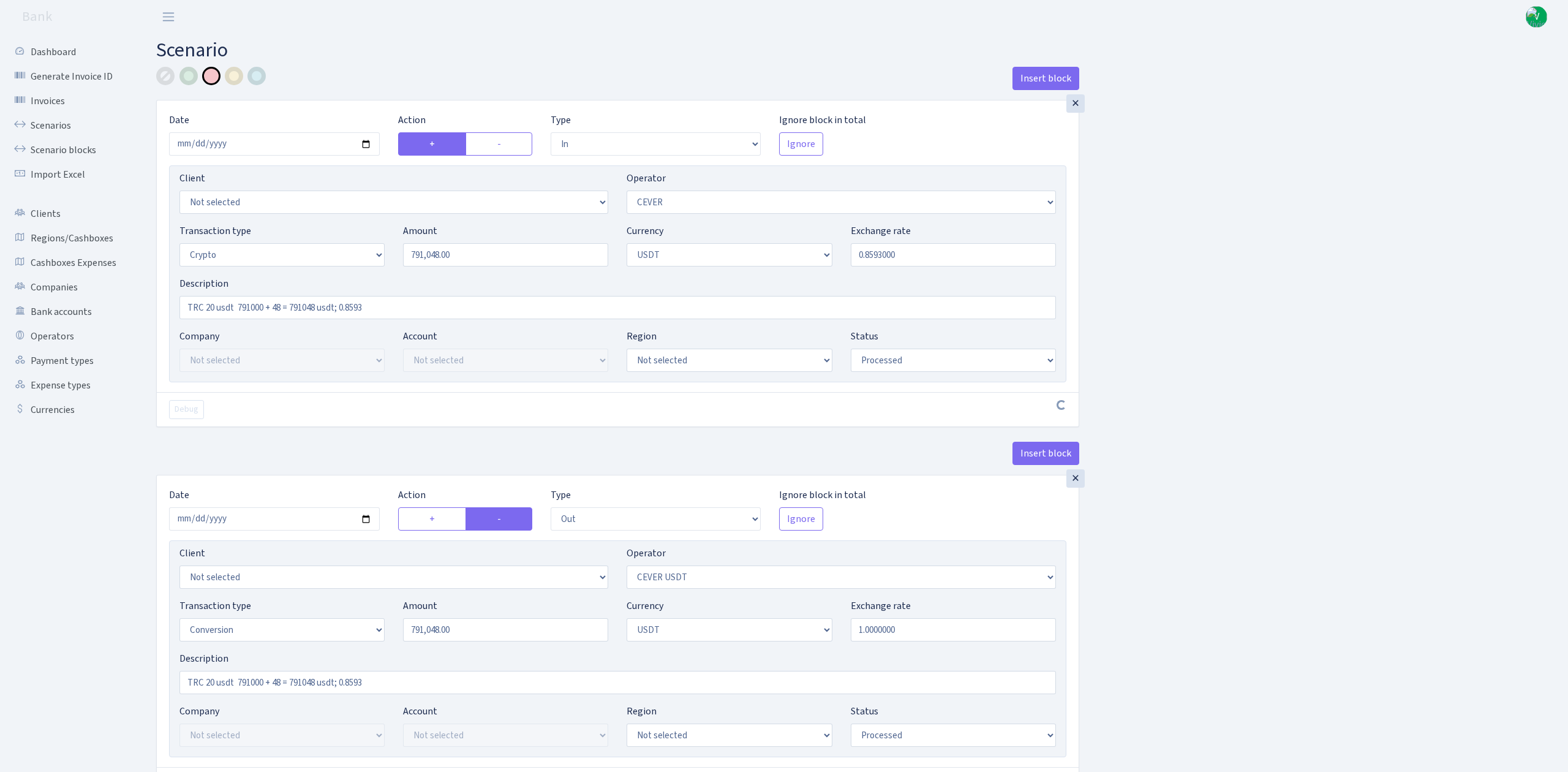
select select "in"
select select "20"
select select "3"
select select "6"
select select "processed"
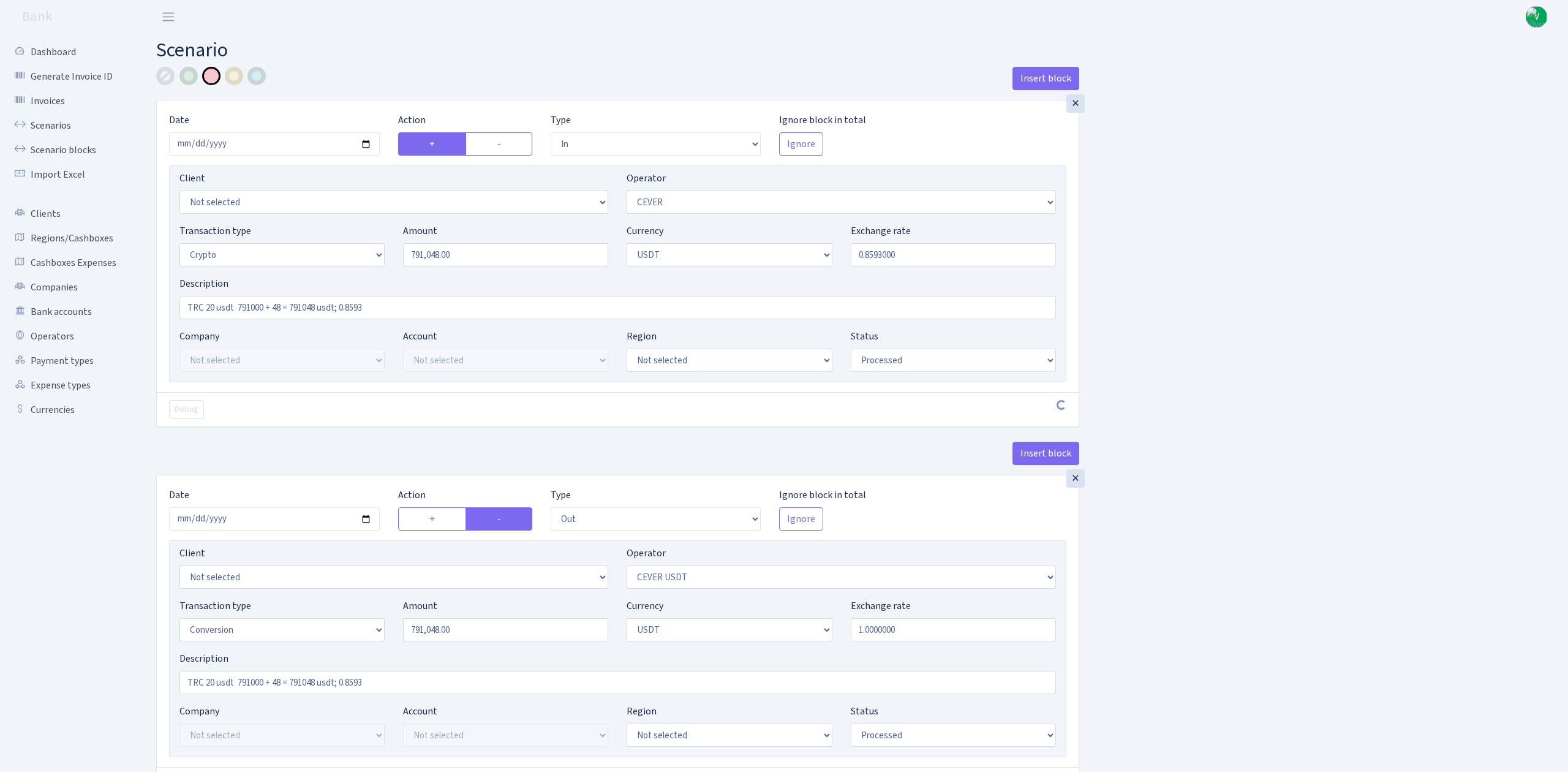
select select "out"
select select "215"
select select "15"
select select "6"
select select "processed"
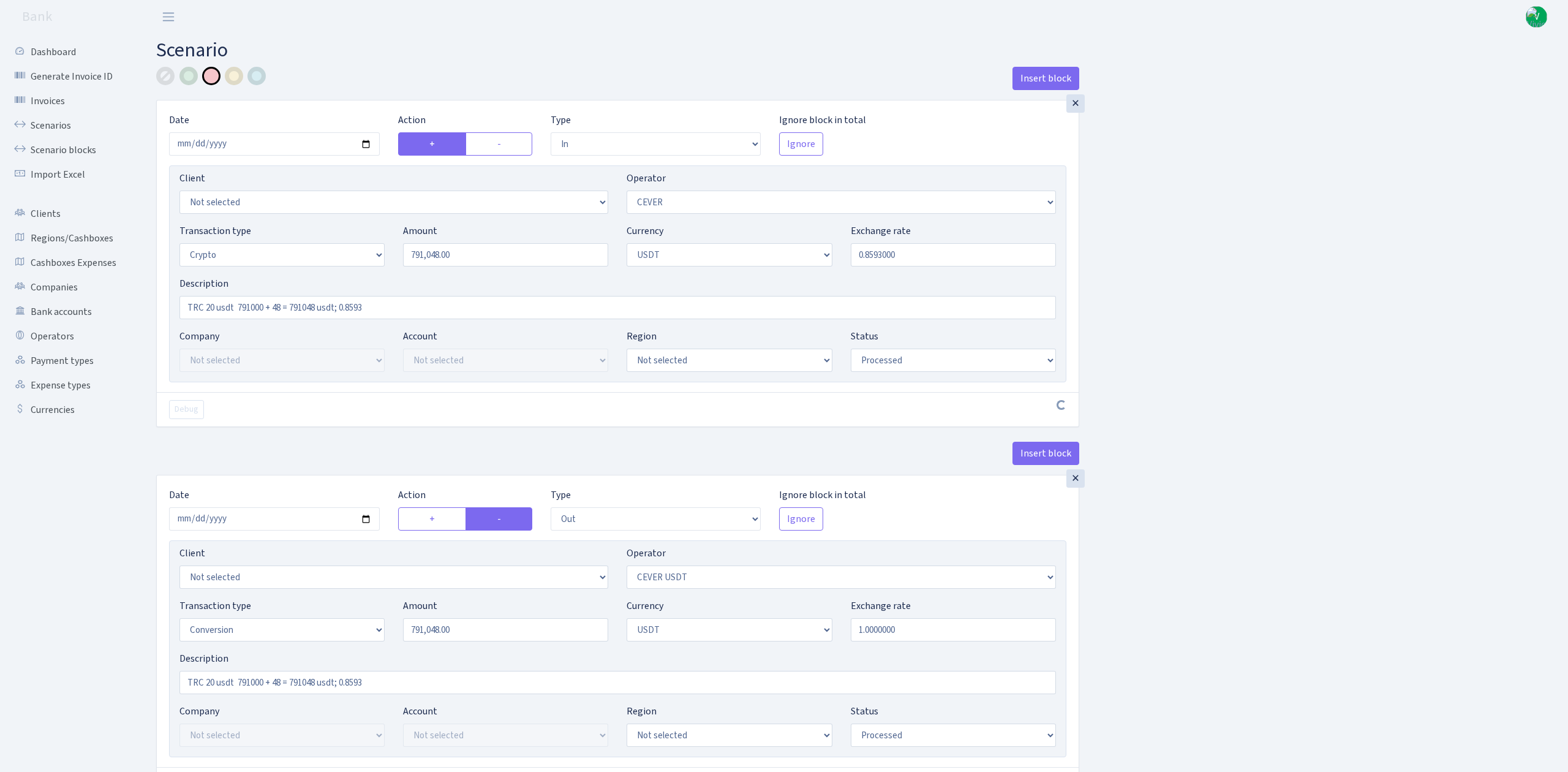
select select "commission"
select select "20"
select select "processed"
select select "in"
select select "215"
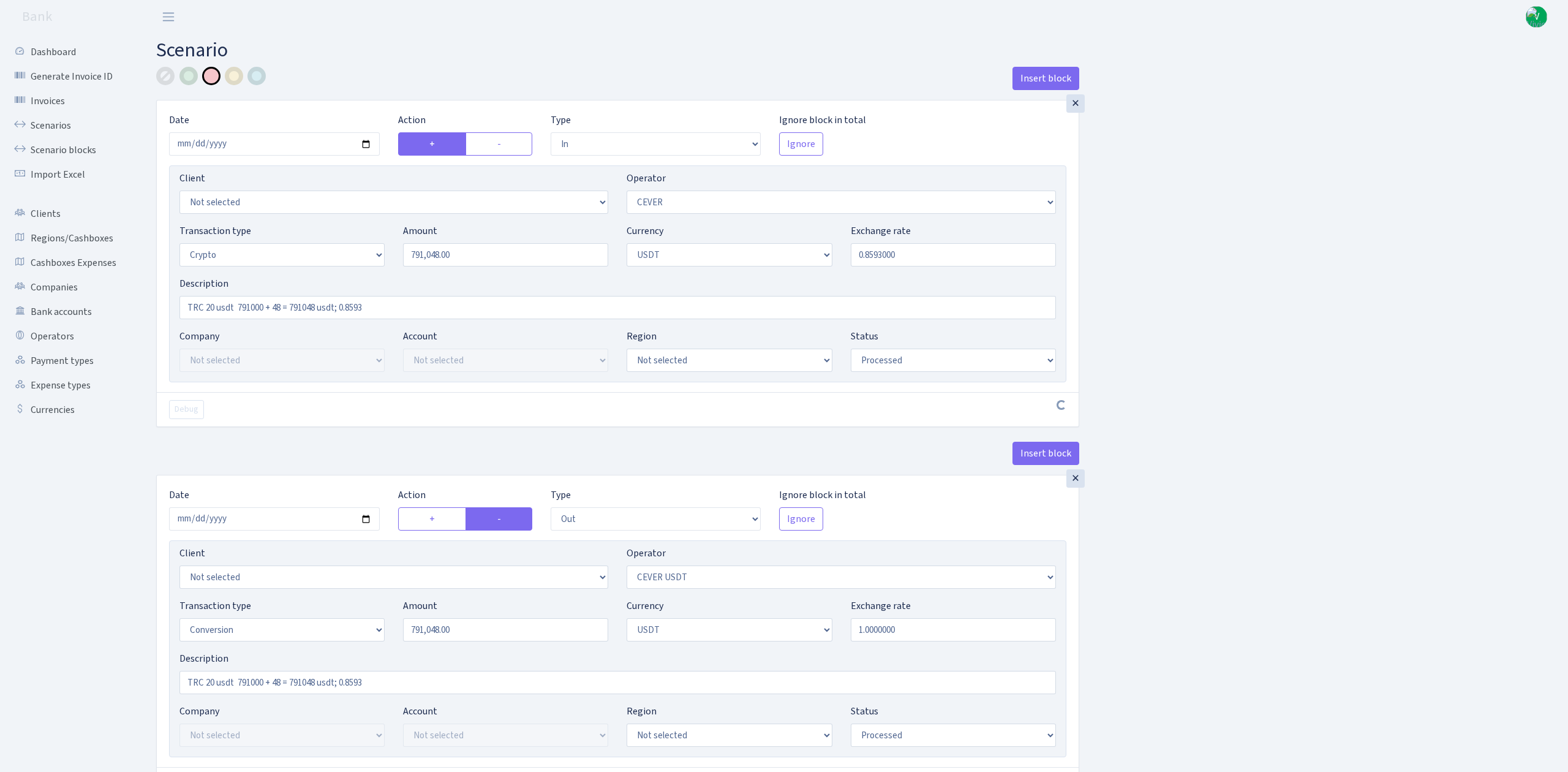
select select "2"
select select "6"
select select "20"
select select "66"
select select "processed"
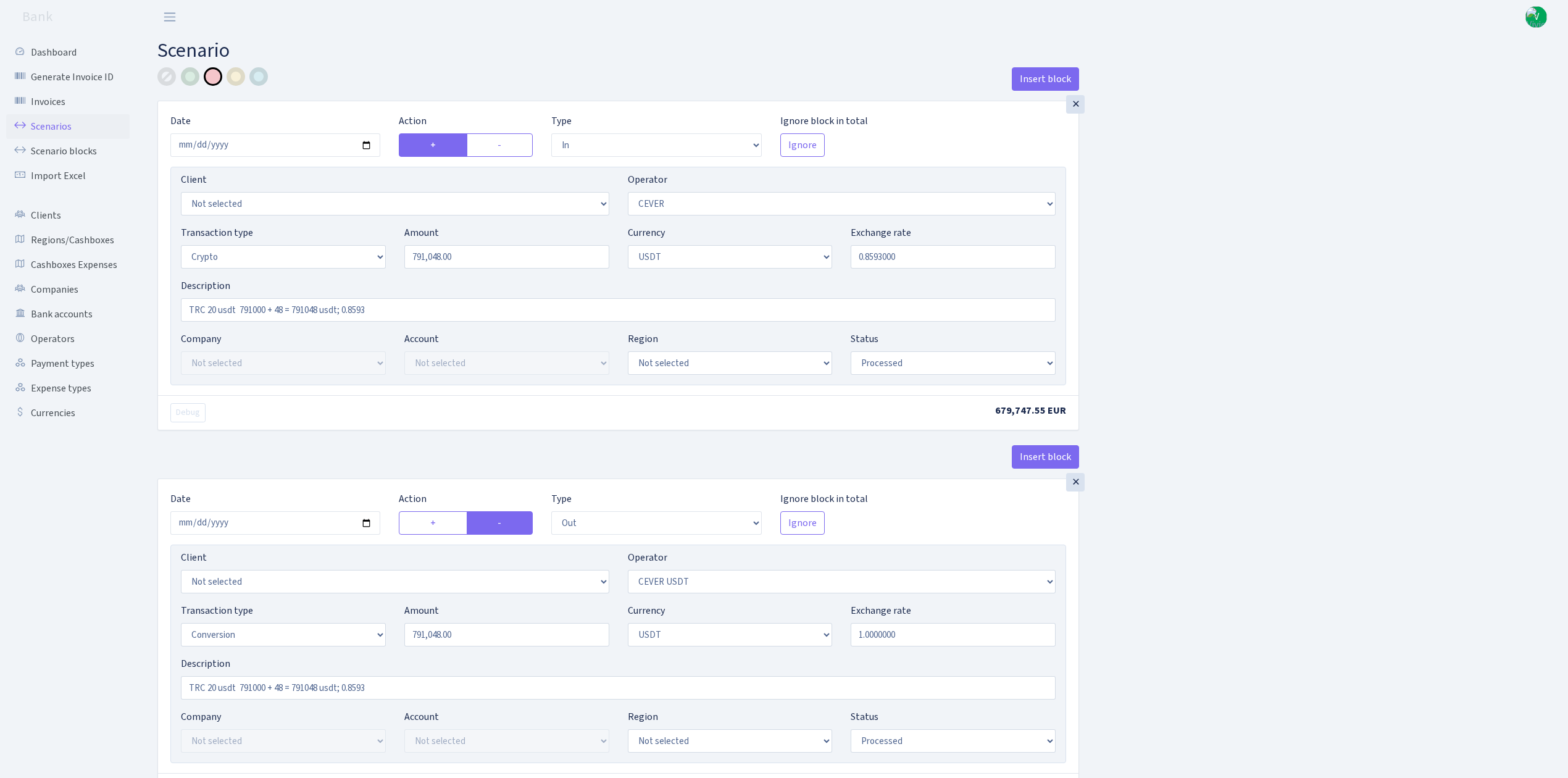
click at [54, 128] on link "Scenarios" at bounding box center [68, 126] width 123 height 24
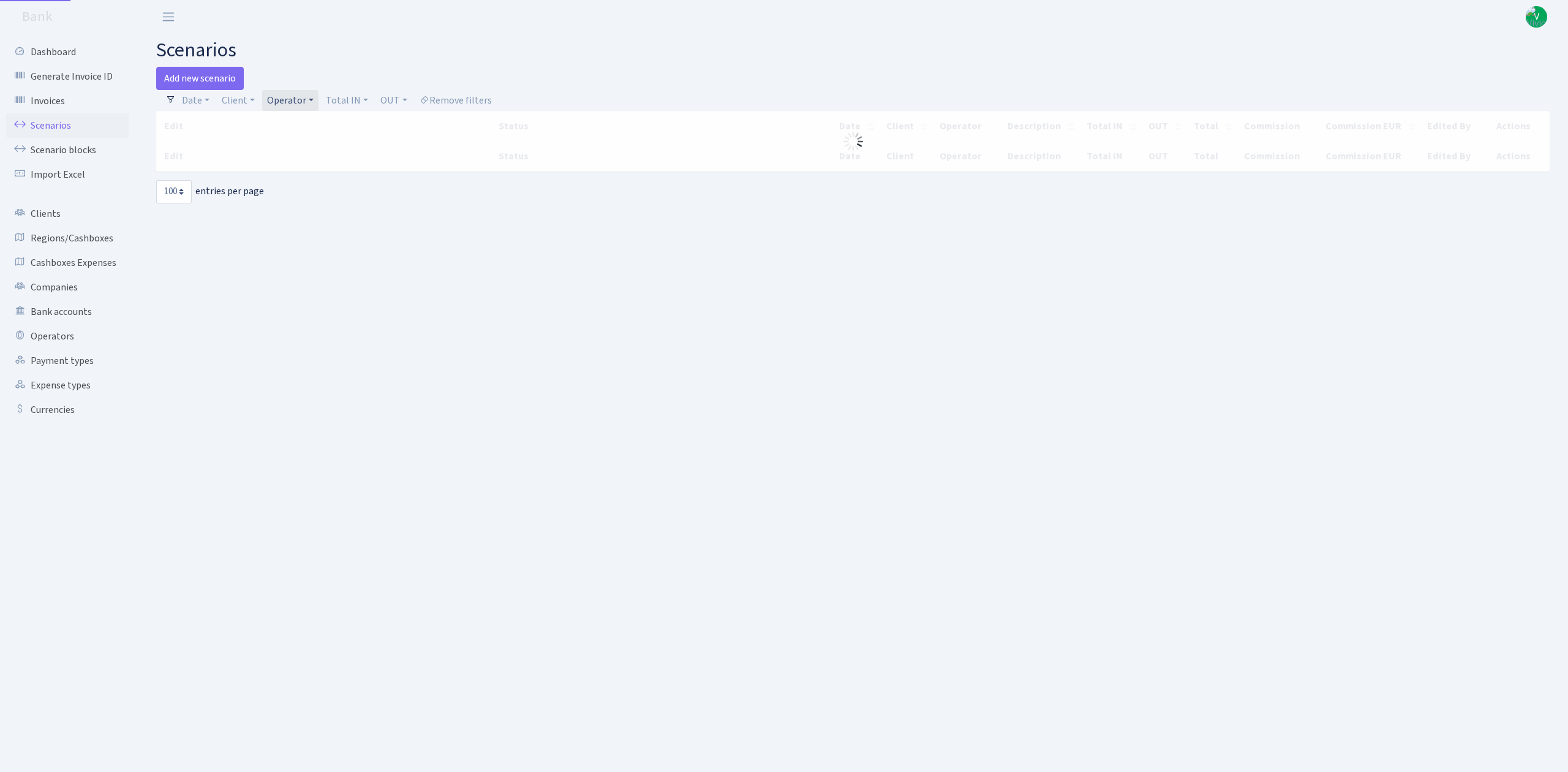
select select "100"
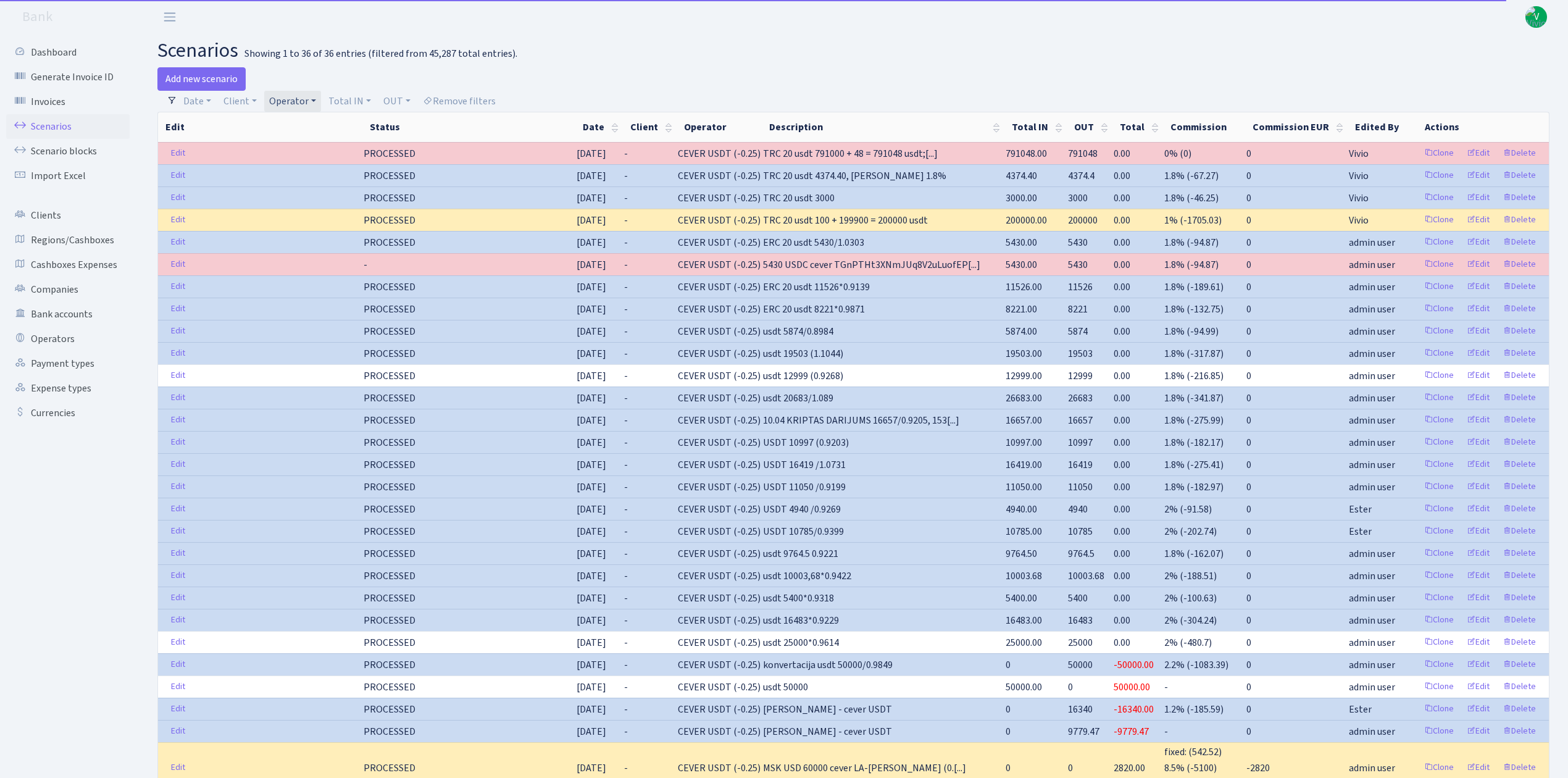
click at [275, 106] on link "Operator" at bounding box center [292, 100] width 57 height 21
click at [336, 124] on span "× CEVER USDT" at bounding box center [310, 124] width 74 height 13
click at [305, 102] on link "Operator" at bounding box center [292, 100] width 57 height 21
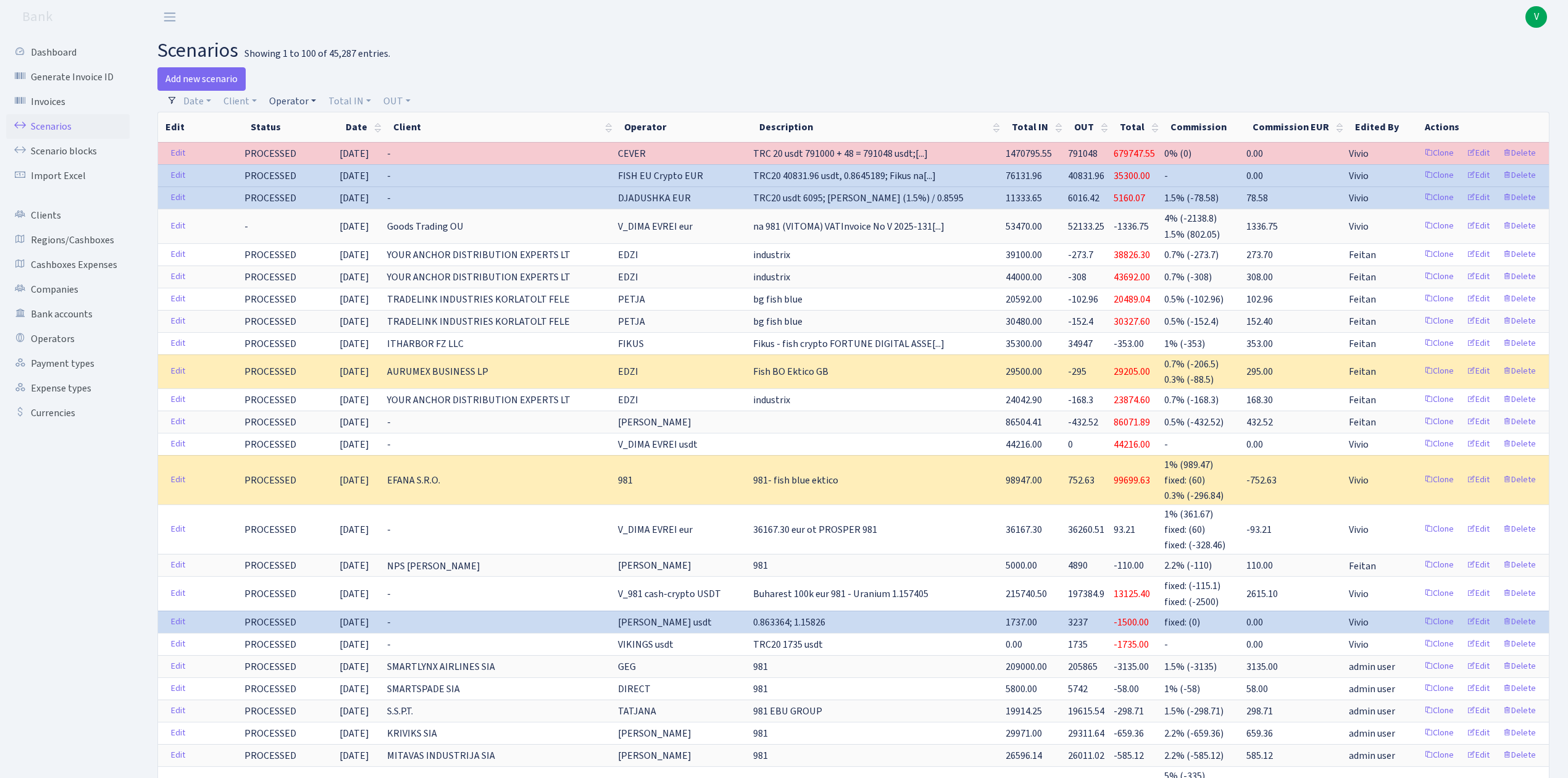
click at [305, 102] on link "Operator" at bounding box center [292, 100] width 57 height 21
click at [309, 147] on input "search" at bounding box center [313, 145] width 90 height 19
type input "cever"
click at [314, 166] on li "CEVER" at bounding box center [313, 168] width 93 height 22
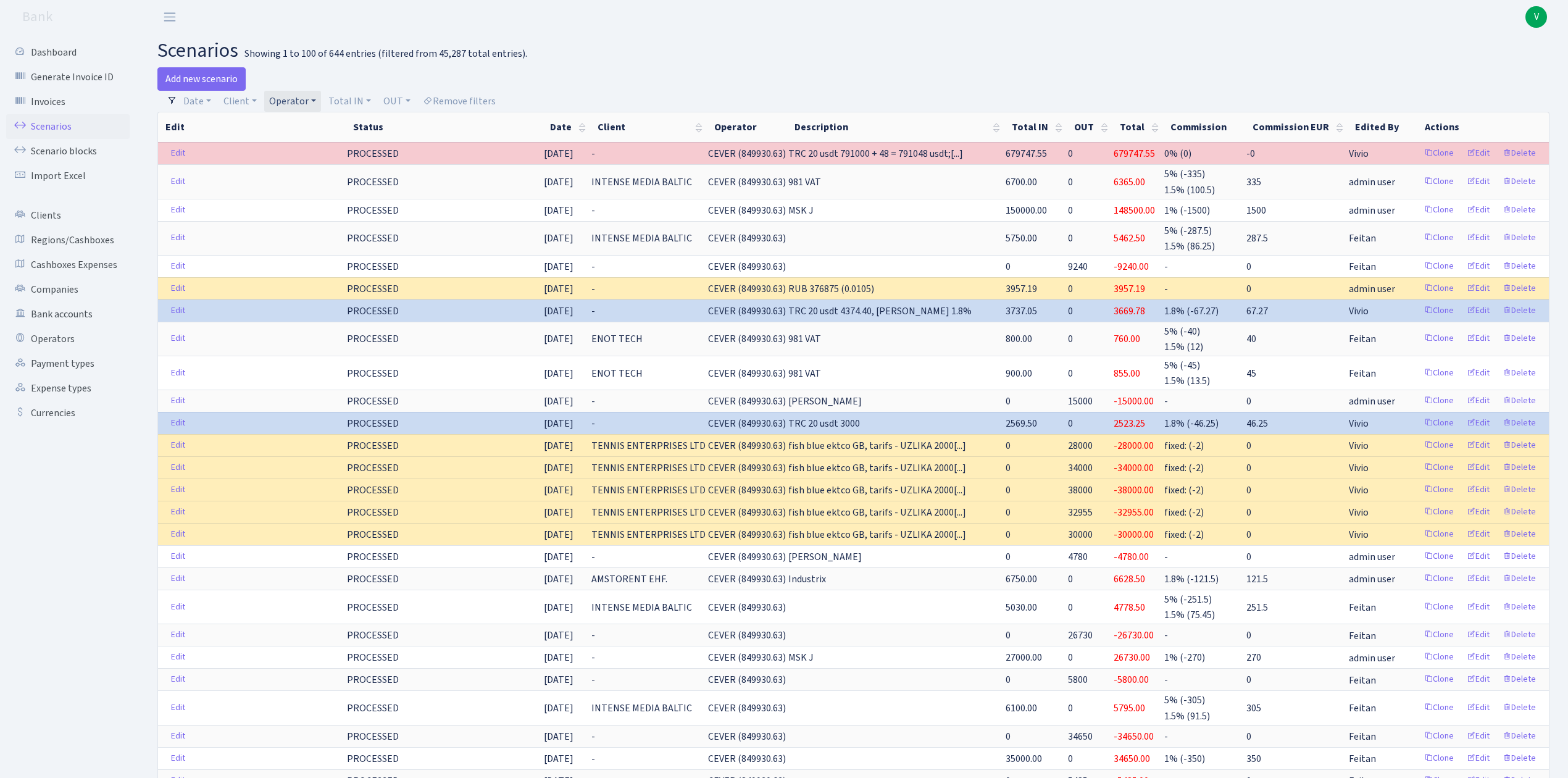
click at [287, 96] on link "Operator" at bounding box center [292, 100] width 57 height 21
